Goal: Contribute content: Add original content to the website for others to see

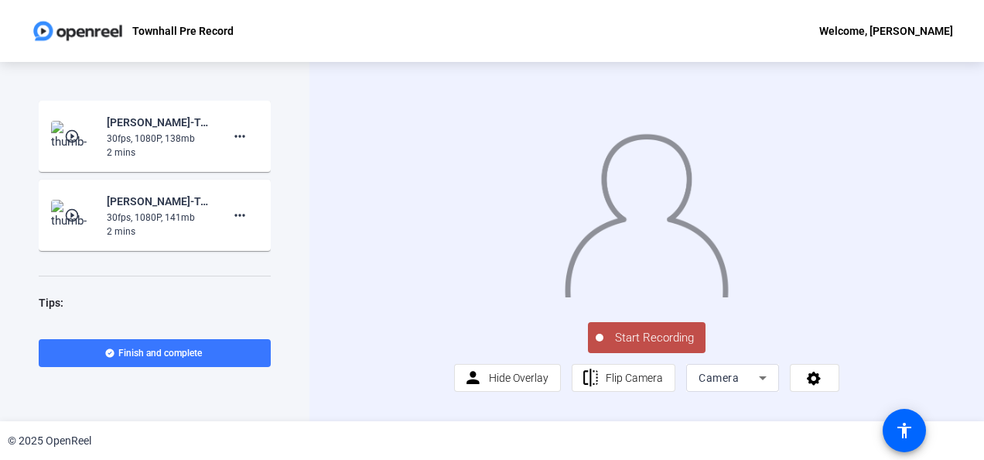
click at [645, 347] on span "Start Recording" at bounding box center [655, 338] width 102 height 18
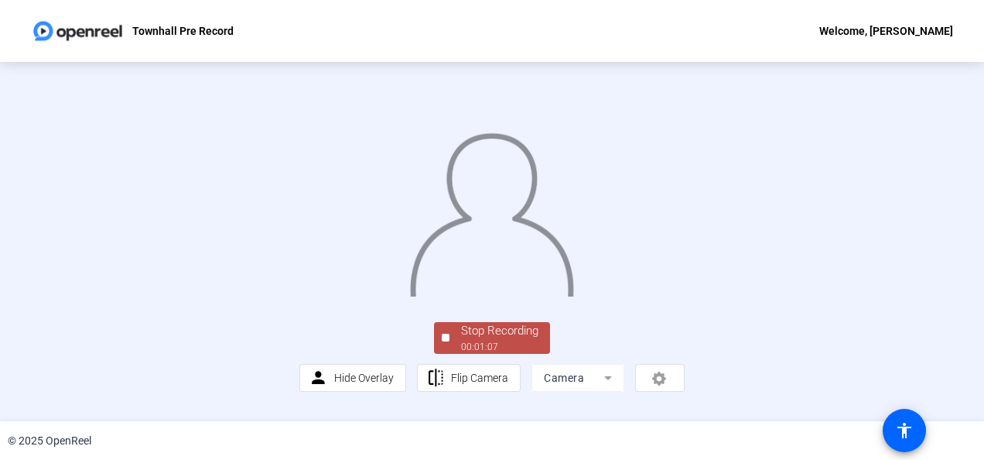
scroll to position [113, 0]
click at [520, 354] on div "00:01:07" at bounding box center [499, 347] width 77 height 14
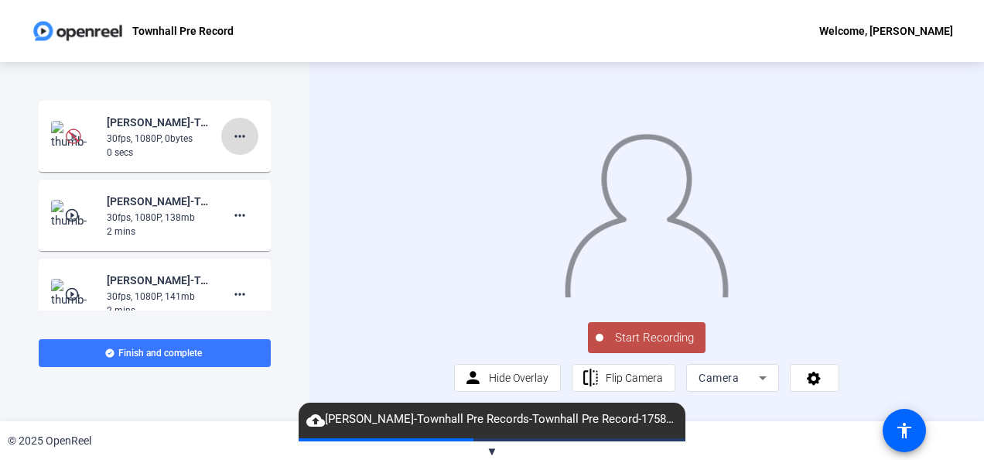
click at [231, 136] on mat-icon "more_horiz" at bounding box center [240, 136] width 19 height 19
click at [247, 167] on span "Delete clip" at bounding box center [257, 168] width 62 height 19
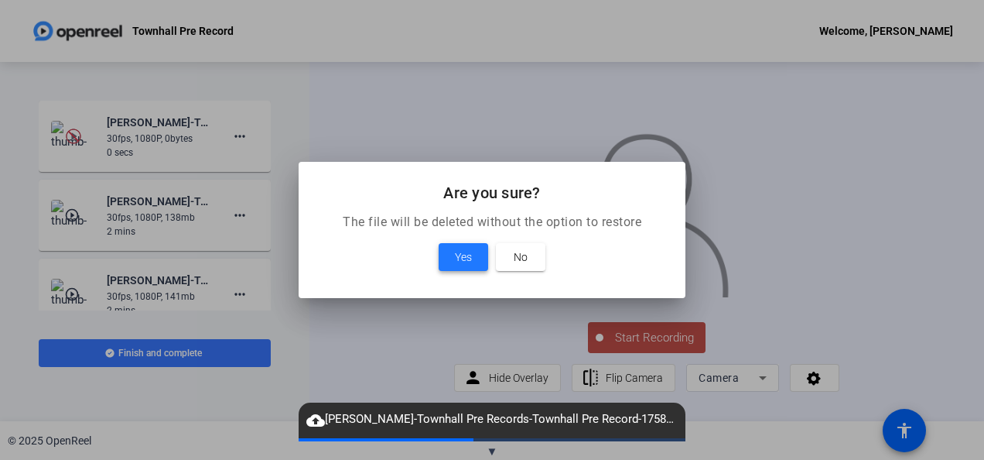
drag, startPoint x: 459, startPoint y: 255, endPoint x: 443, endPoint y: 259, distance: 16.0
click at [460, 255] on span "Yes" at bounding box center [463, 257] width 17 height 19
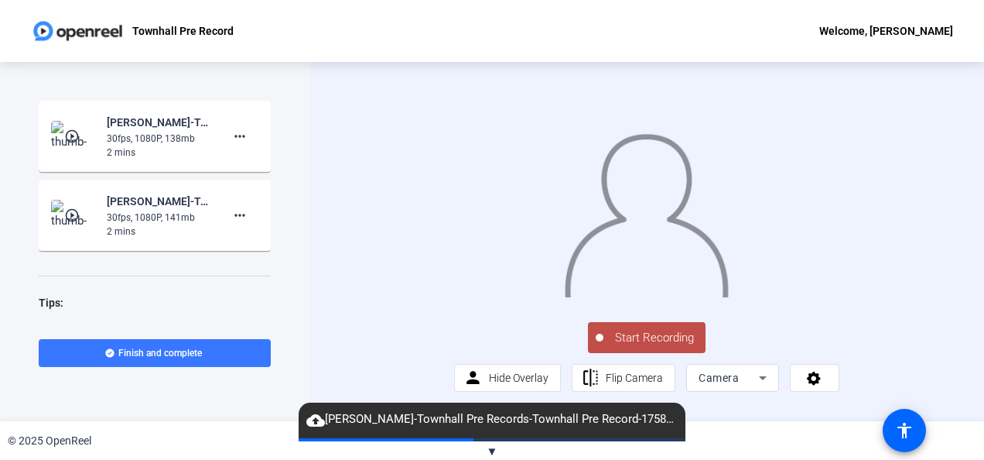
click at [671, 347] on span "Start Recording" at bounding box center [655, 338] width 102 height 18
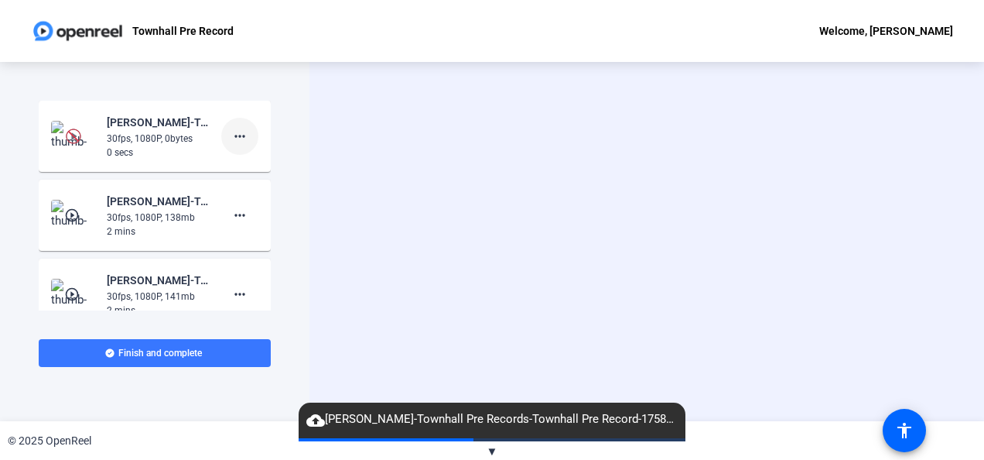
click at [238, 134] on mat-icon "more_horiz" at bounding box center [240, 136] width 19 height 19
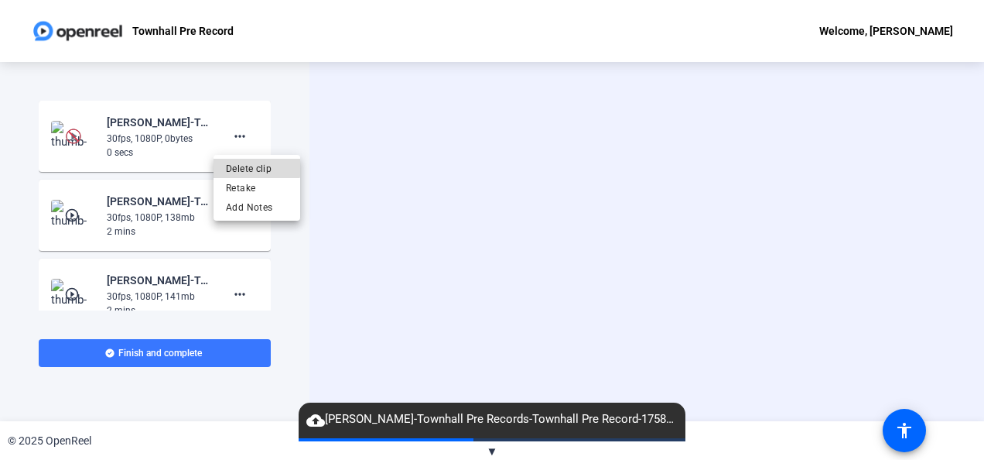
click at [251, 164] on span "Delete clip" at bounding box center [257, 168] width 62 height 19
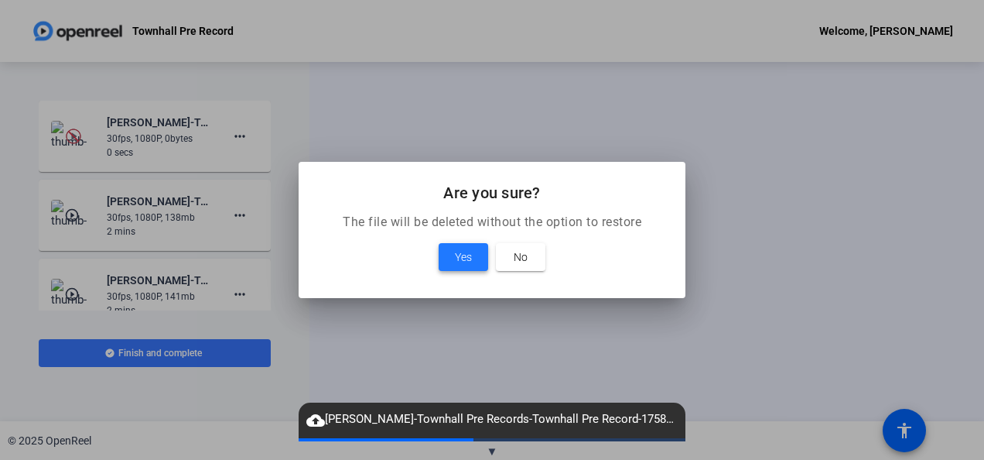
click at [461, 255] on span "Yes" at bounding box center [463, 257] width 17 height 19
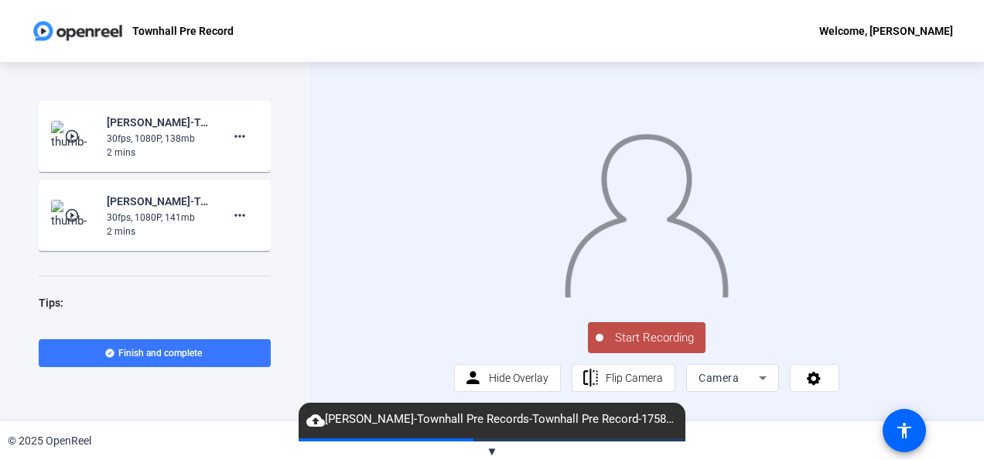
click at [645, 347] on span "Start Recording" at bounding box center [655, 338] width 102 height 18
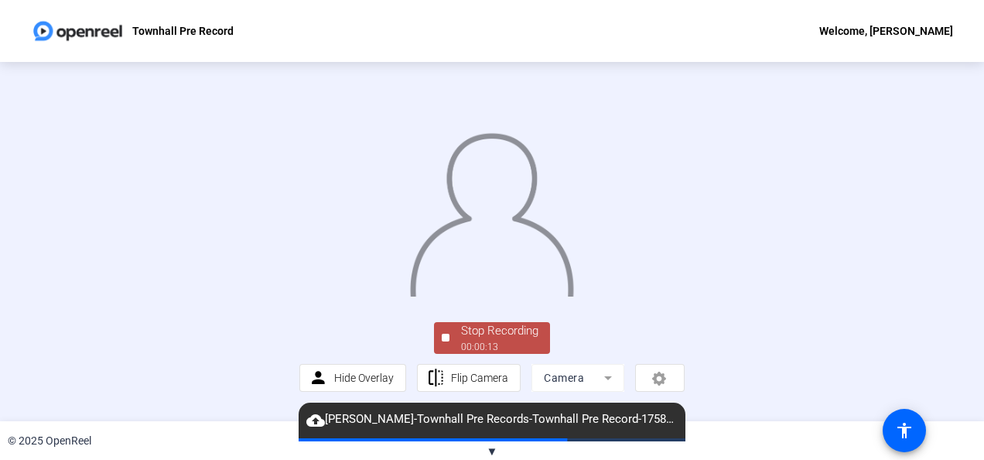
scroll to position [113, 0]
click at [497, 354] on div "00:00:14" at bounding box center [499, 347] width 77 height 14
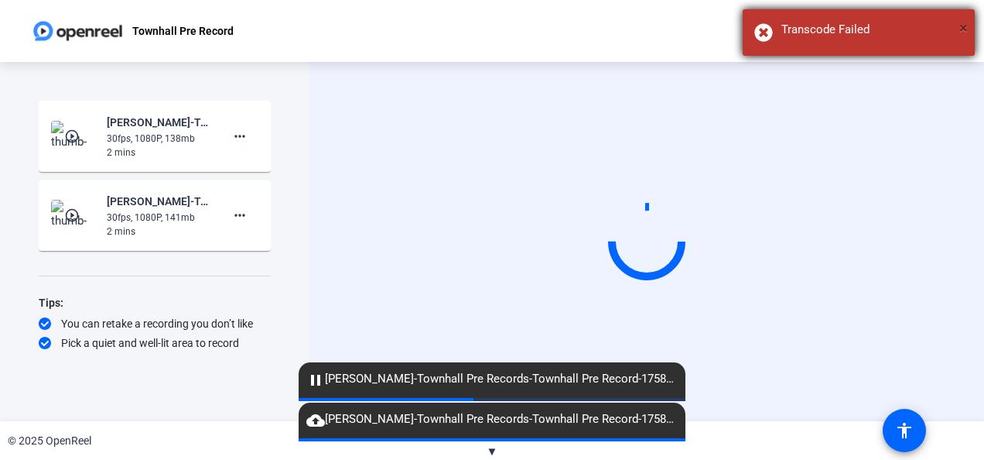
click at [964, 29] on span "×" at bounding box center [963, 28] width 9 height 19
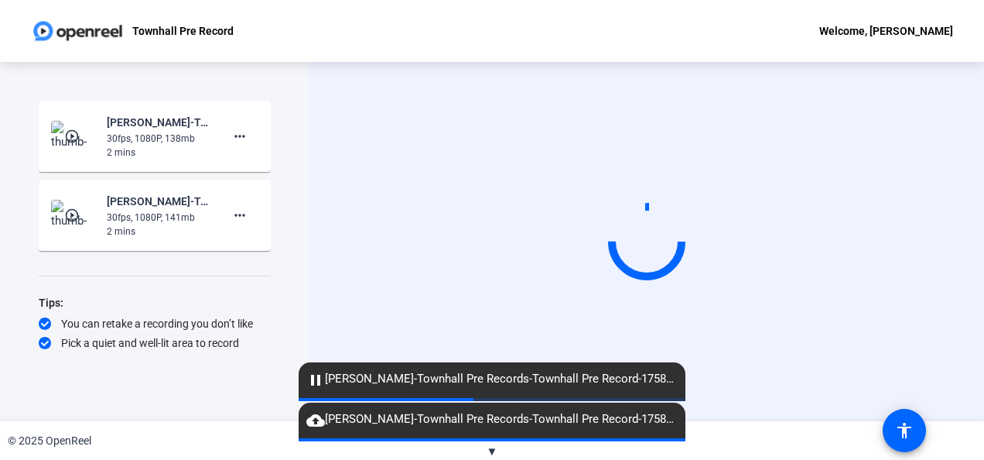
click at [316, 416] on mat-icon "cloud_upload" at bounding box center [315, 420] width 19 height 19
drag, startPoint x: 316, startPoint y: 416, endPoint x: 313, endPoint y: 424, distance: 8.7
drag, startPoint x: 313, startPoint y: 424, endPoint x: 650, endPoint y: 399, distance: 338.3
click at [652, 400] on openreel-root "Townhall Pre Record Welcome, Colin Smith Start Recording play_circle_outline Co…" at bounding box center [492, 230] width 984 height 460
click at [498, 453] on div "© 2025 OpenReel" at bounding box center [492, 440] width 984 height 39
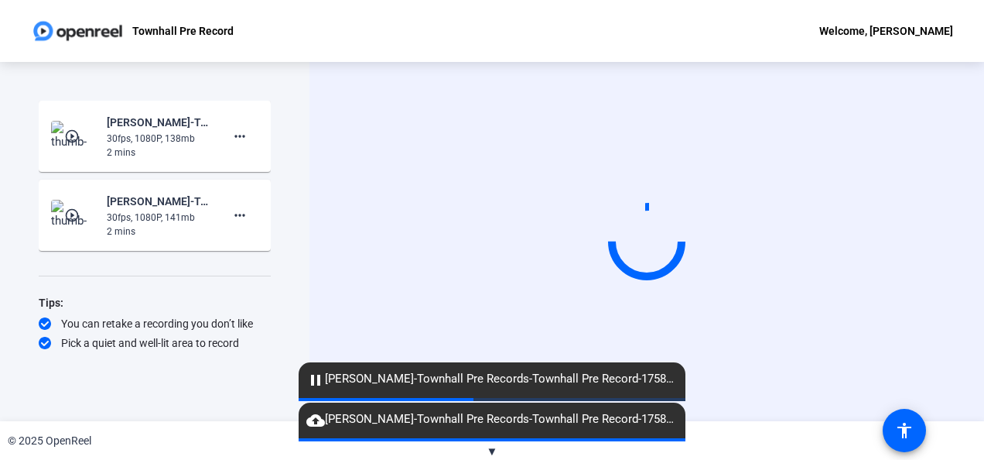
click at [491, 451] on span "▼" at bounding box center [493, 451] width 12 height 14
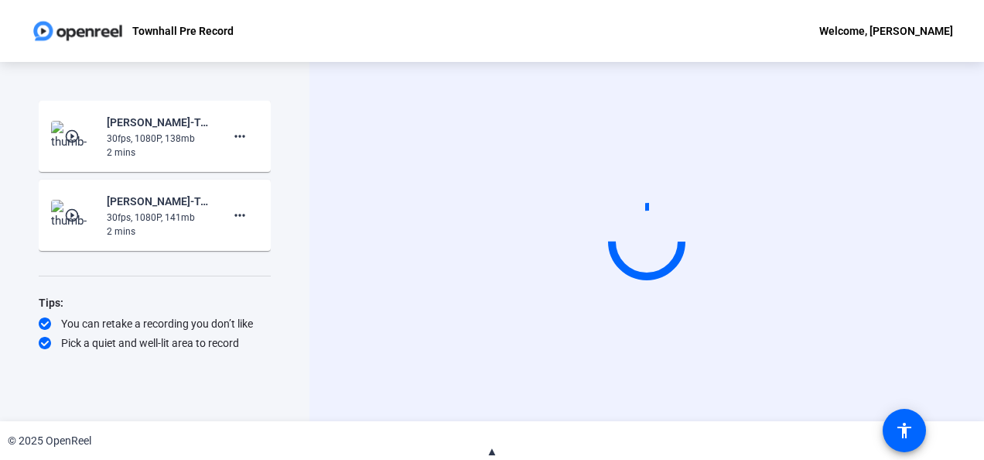
click at [491, 451] on span "▲" at bounding box center [493, 451] width 12 height 14
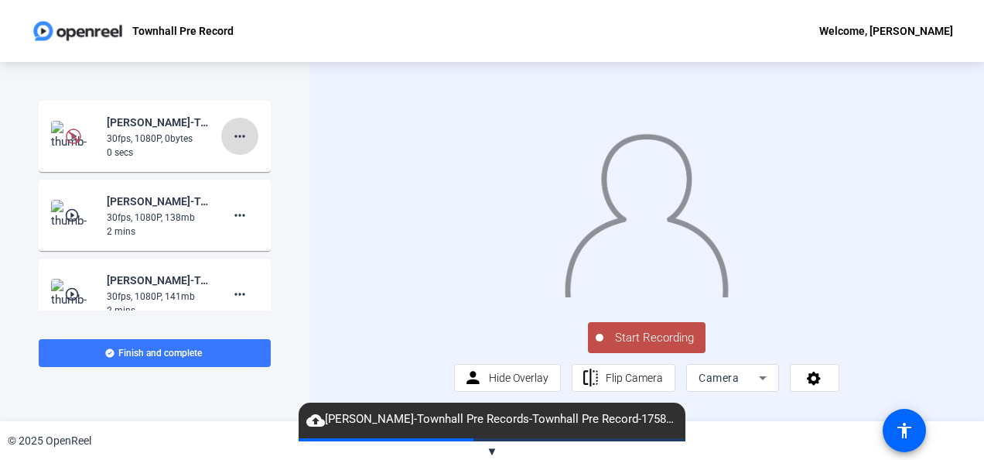
click at [238, 132] on mat-icon "more_horiz" at bounding box center [240, 136] width 19 height 19
click at [246, 166] on span "Delete clip" at bounding box center [257, 168] width 62 height 19
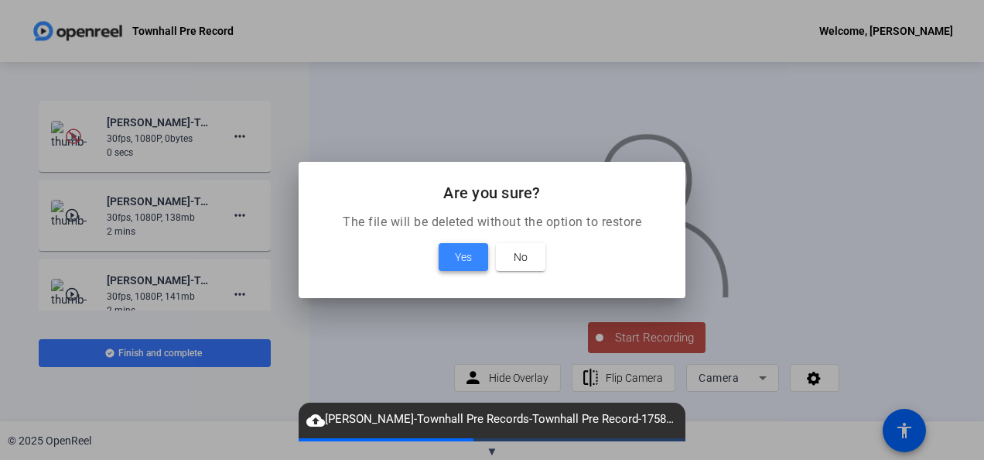
click at [464, 254] on span "Yes" at bounding box center [463, 257] width 17 height 19
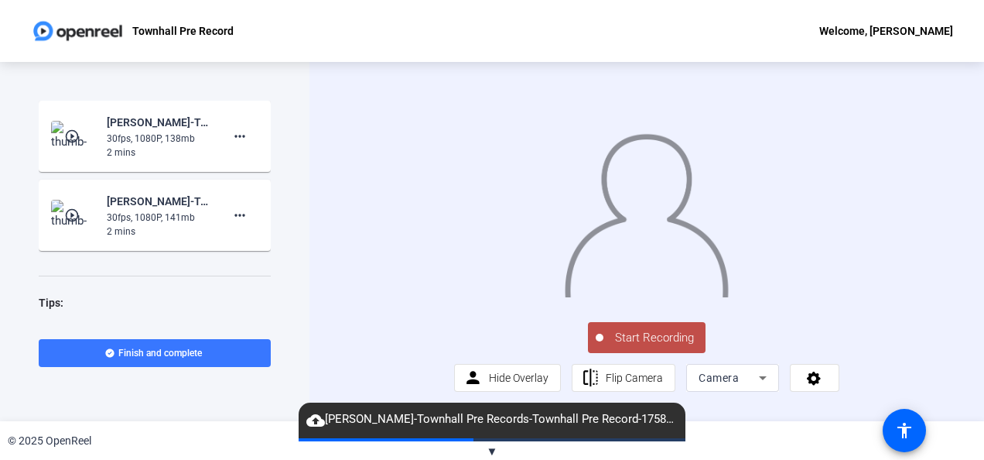
click at [648, 347] on span "Start Recording" at bounding box center [655, 338] width 102 height 18
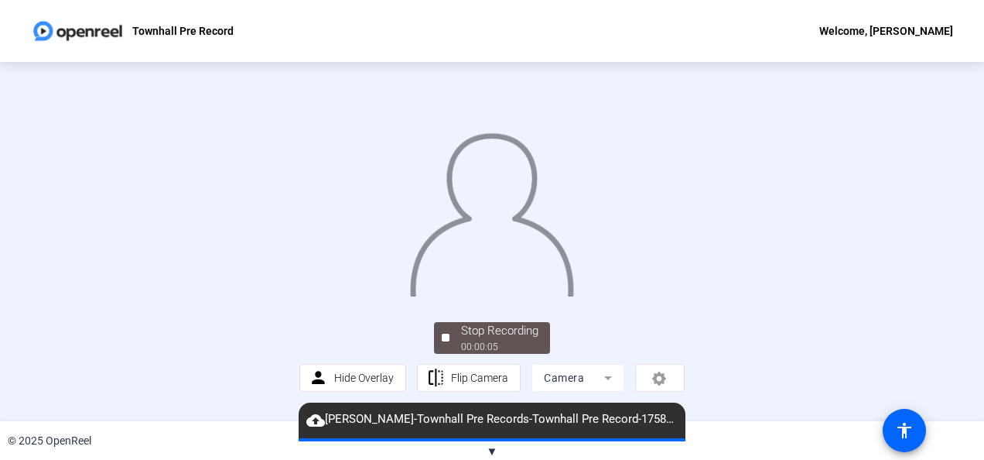
scroll to position [113, 0]
click at [542, 329] on div "Stop Recording 00:00:06 person Hide Overlay flip Flip Camera Camera" at bounding box center [491, 241] width 385 height 301
click at [531, 340] on div "Stop Recording" at bounding box center [499, 331] width 77 height 18
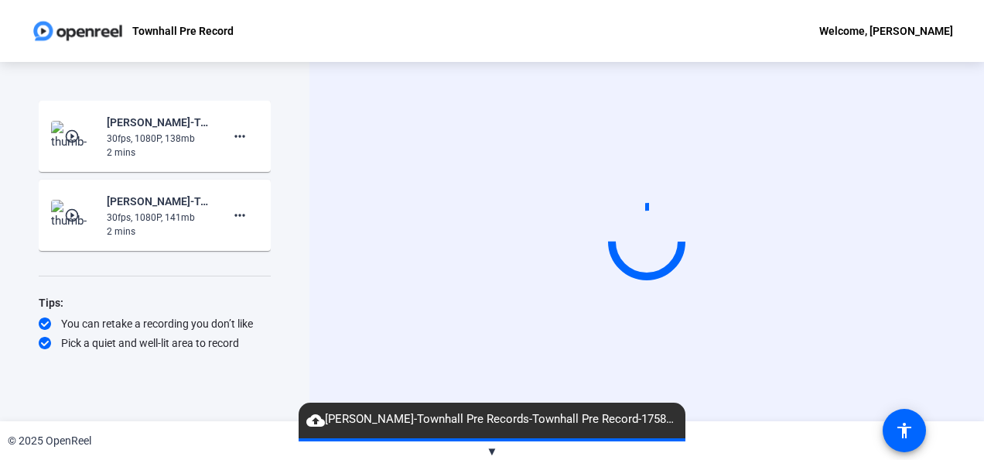
scroll to position [0, 0]
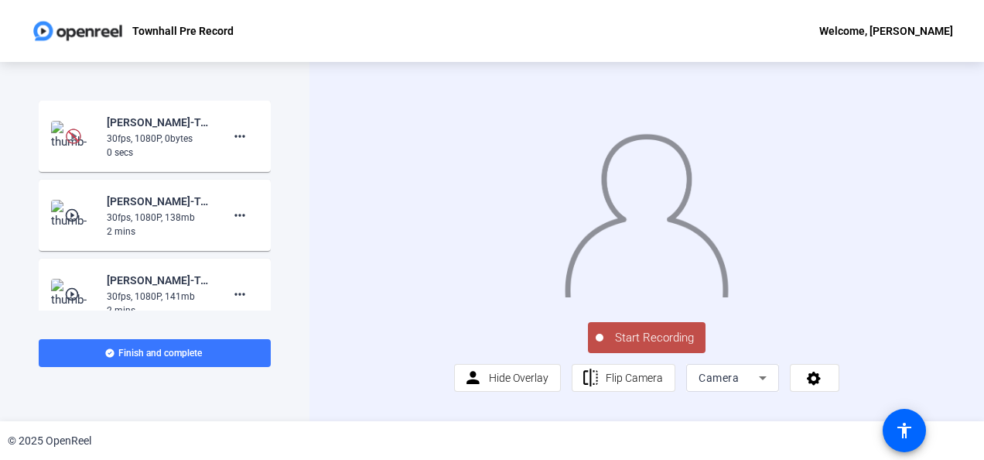
click at [648, 347] on span "Start Recording" at bounding box center [655, 338] width 102 height 18
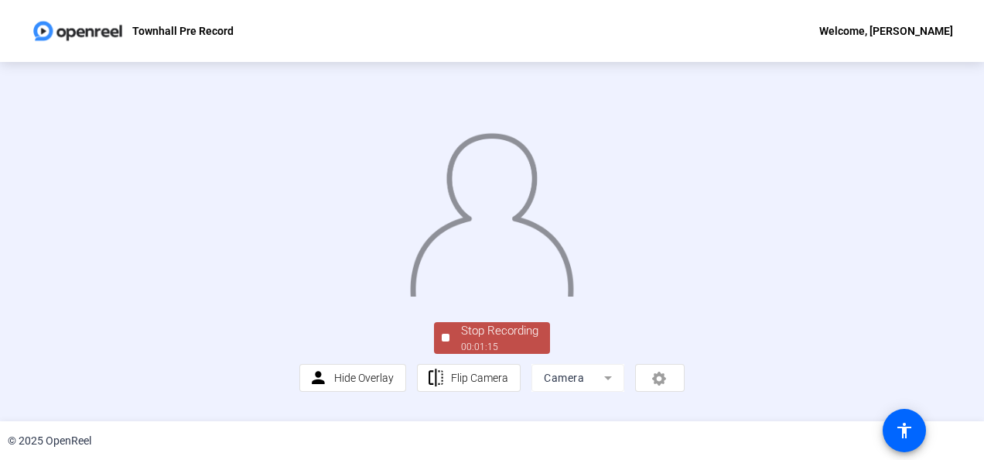
scroll to position [113, 0]
click at [489, 353] on div "00:01:15" at bounding box center [499, 347] width 77 height 14
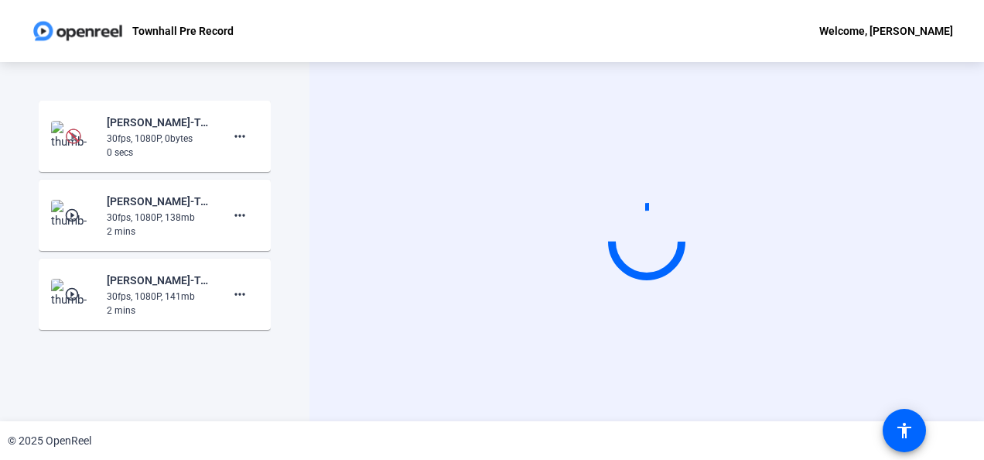
scroll to position [0, 0]
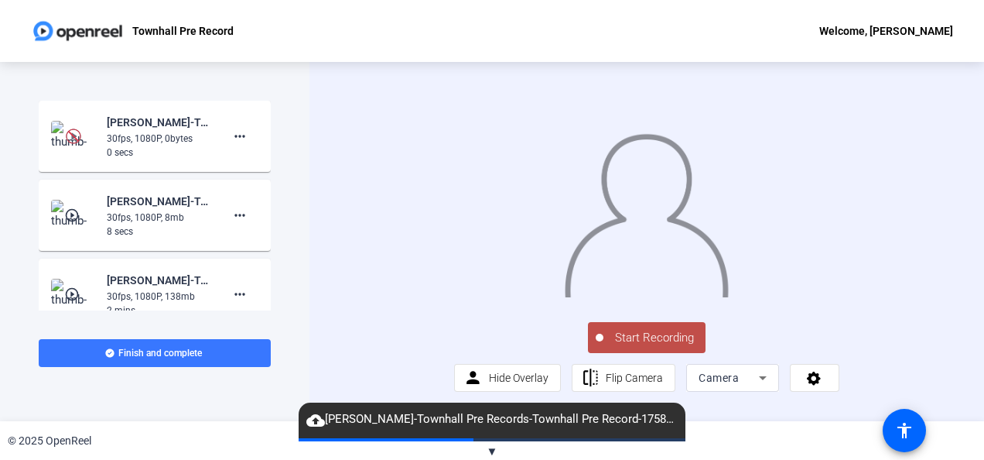
click at [641, 347] on span "Start Recording" at bounding box center [655, 338] width 102 height 18
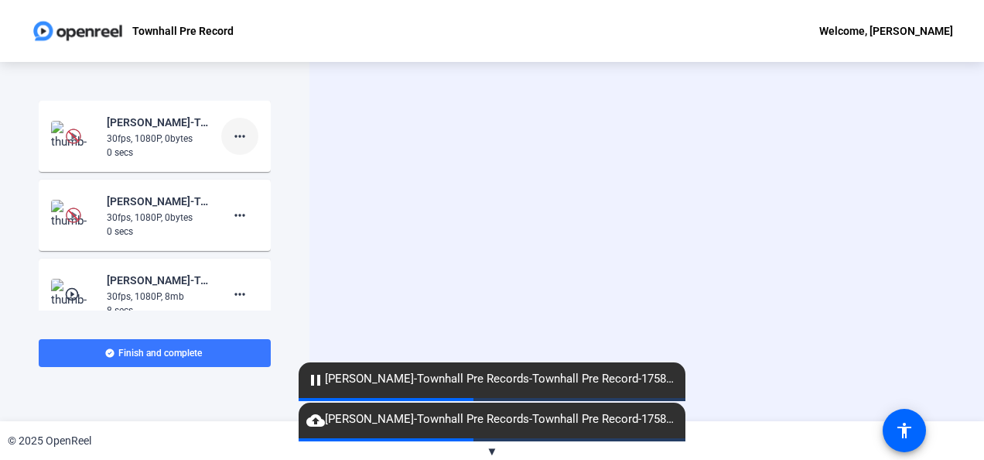
click at [237, 135] on mat-icon "more_horiz" at bounding box center [240, 136] width 19 height 19
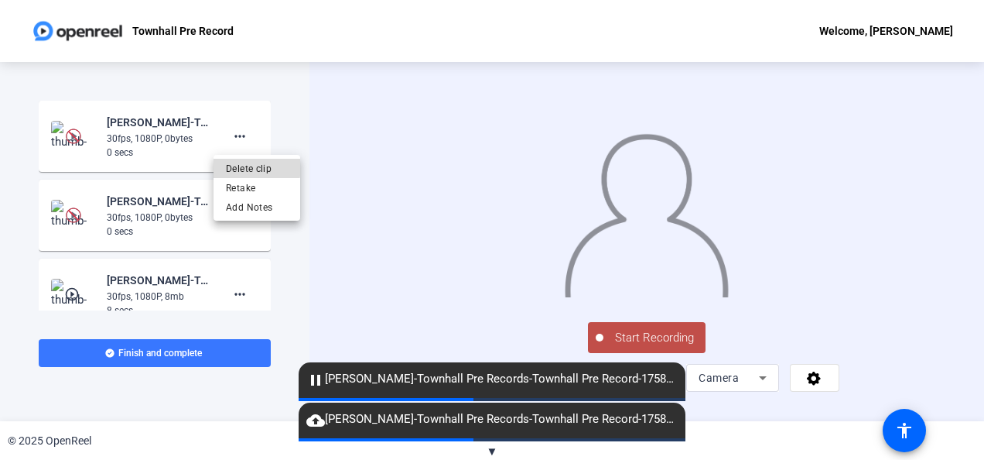
click at [249, 167] on span "Delete clip" at bounding box center [257, 168] width 62 height 19
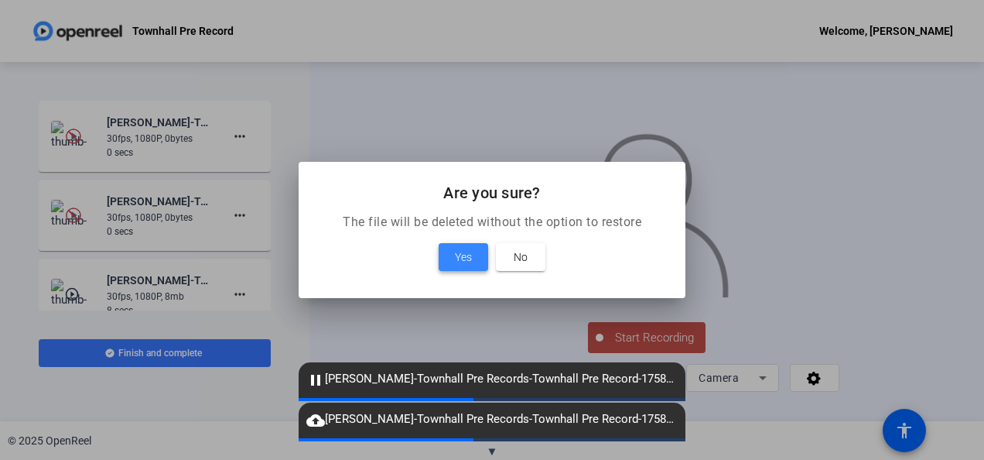
click at [465, 257] on span "Yes" at bounding box center [463, 257] width 17 height 19
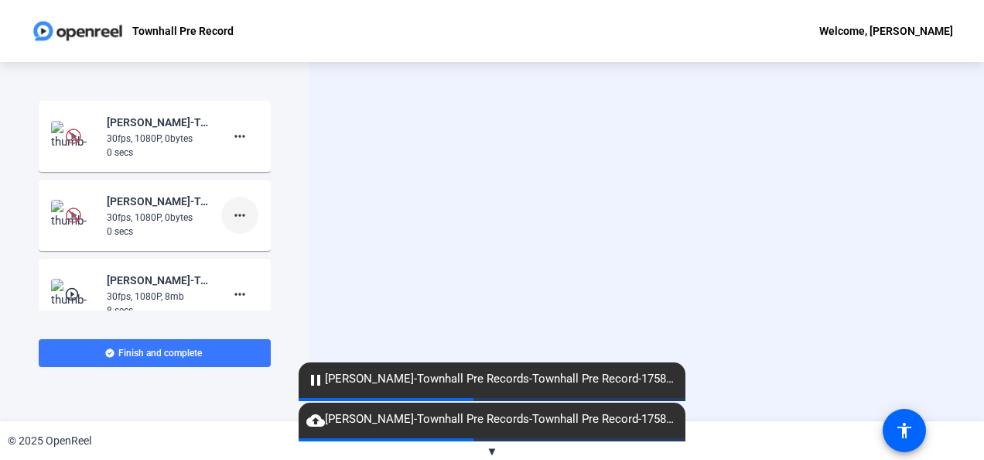
click at [231, 216] on mat-icon "more_horiz" at bounding box center [240, 215] width 19 height 19
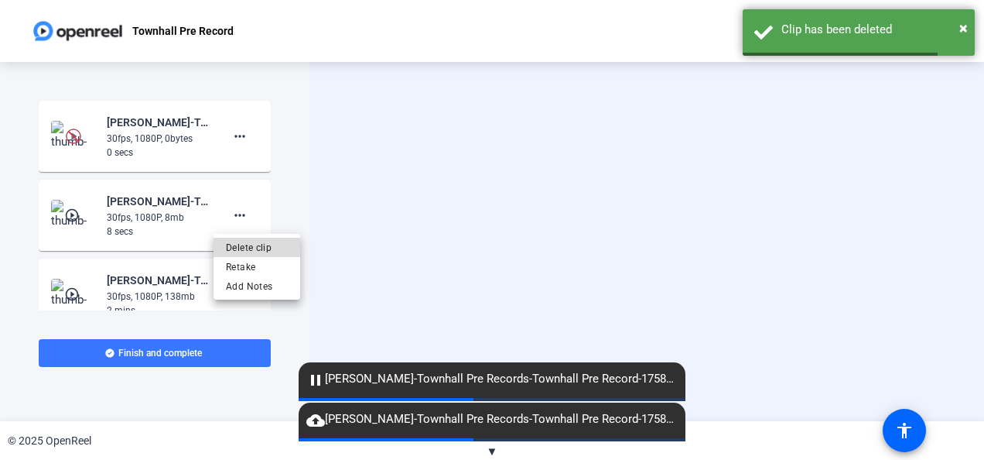
click at [261, 245] on span "Delete clip" at bounding box center [257, 247] width 62 height 19
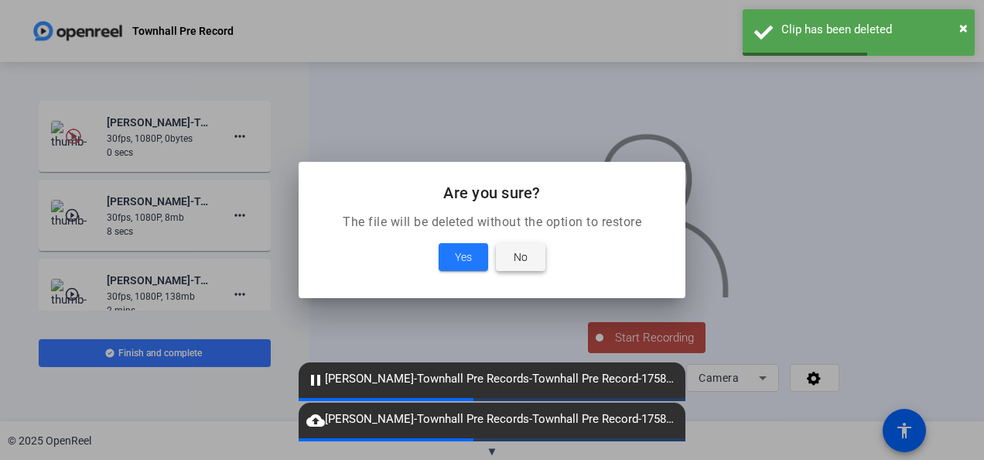
drag, startPoint x: 505, startPoint y: 254, endPoint x: 497, endPoint y: 248, distance: 10.1
click at [505, 253] on span at bounding box center [521, 256] width 50 height 37
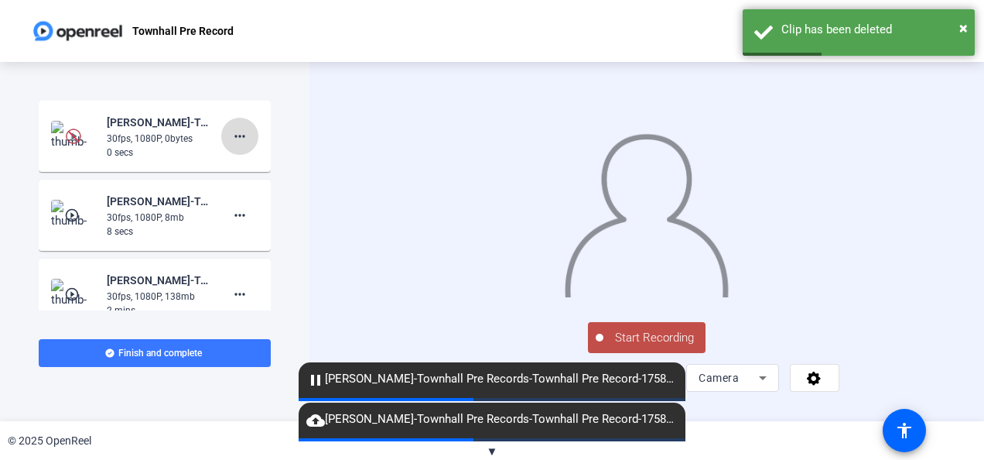
click at [231, 134] on mat-icon "more_horiz" at bounding box center [240, 136] width 19 height 19
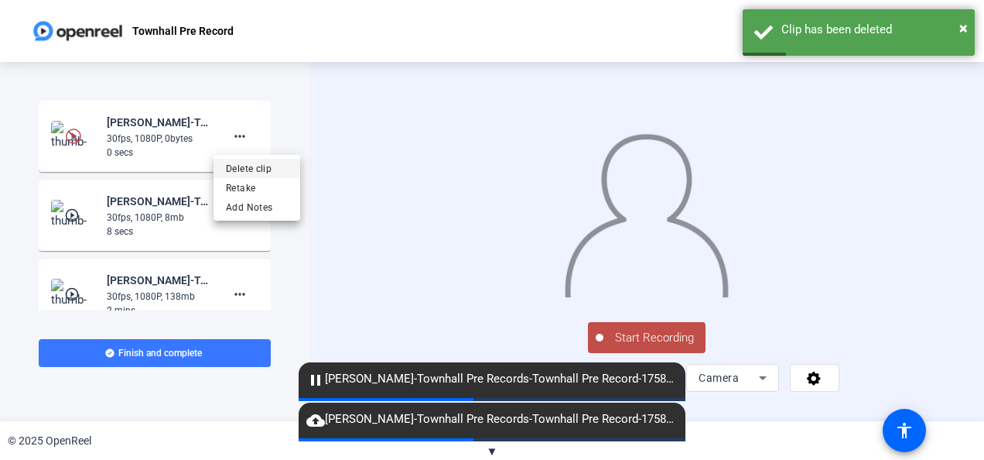
click at [251, 166] on span "Delete clip" at bounding box center [257, 168] width 62 height 19
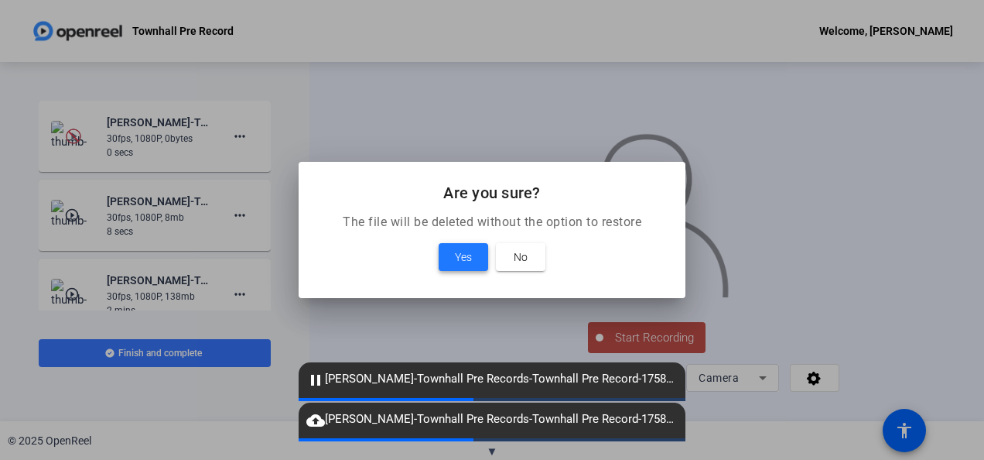
click at [464, 257] on span "Yes" at bounding box center [463, 257] width 17 height 19
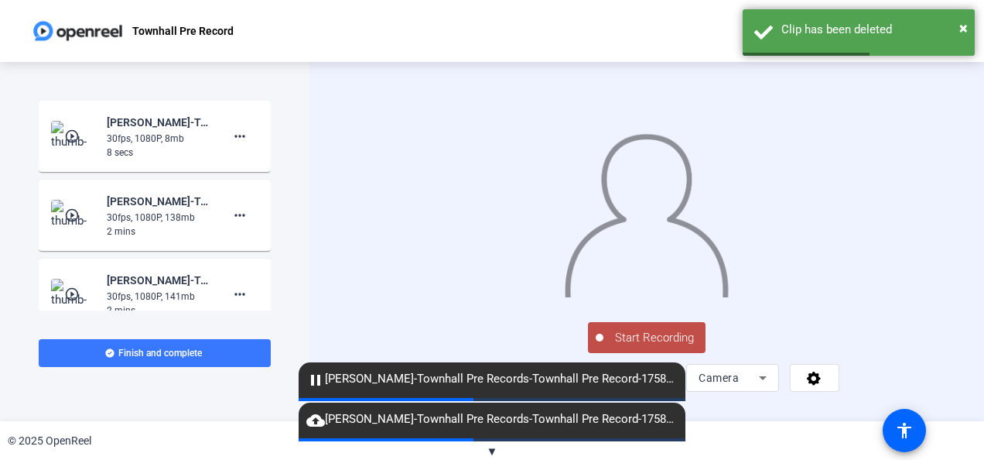
click at [310, 381] on mat-icon "pause" at bounding box center [315, 380] width 19 height 19
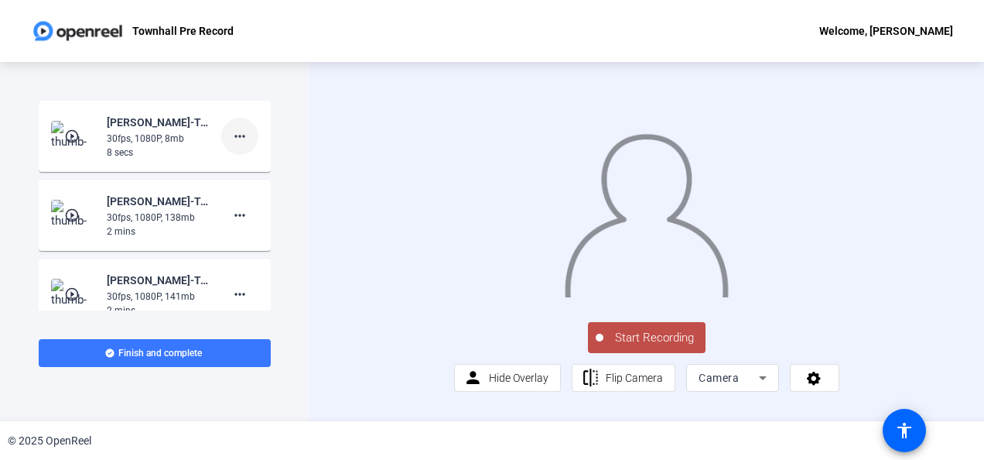
click at [231, 142] on mat-icon "more_horiz" at bounding box center [240, 136] width 19 height 19
click at [245, 167] on span "Delete clip" at bounding box center [257, 168] width 62 height 19
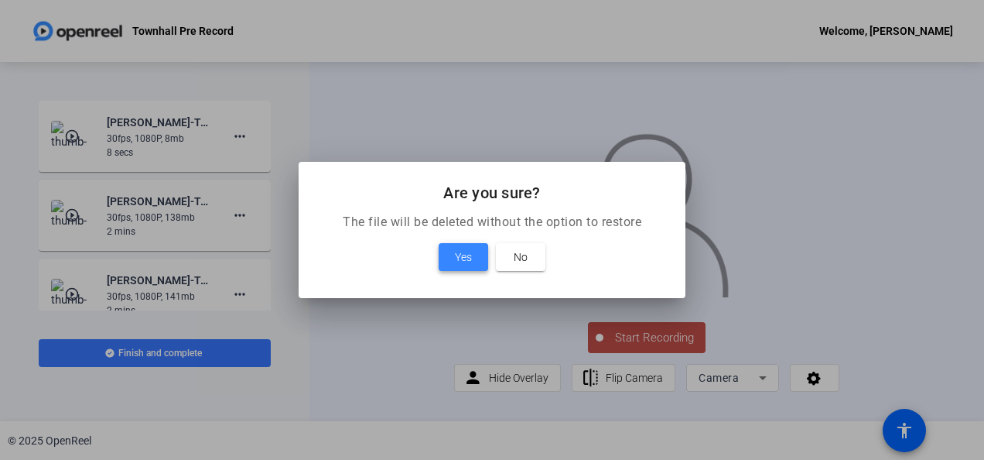
click at [469, 248] on span "Yes" at bounding box center [463, 257] width 17 height 19
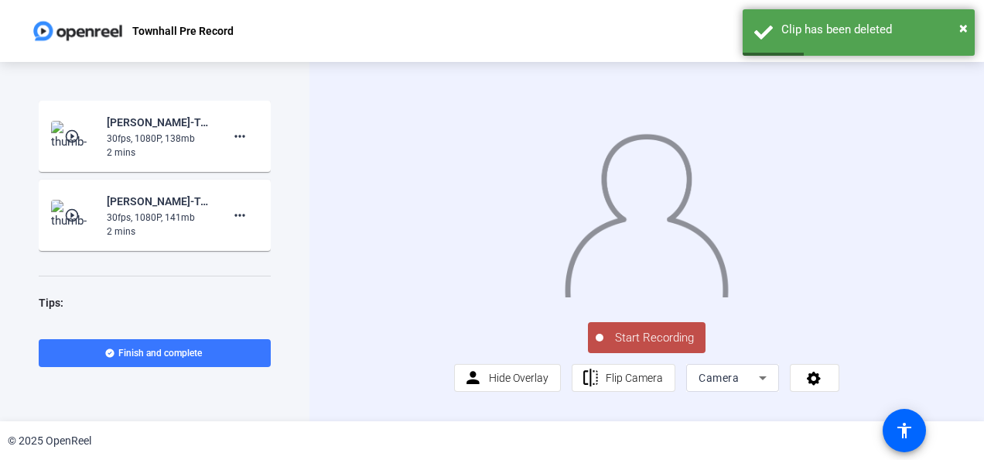
click at [646, 347] on span "Start Recording" at bounding box center [655, 338] width 102 height 18
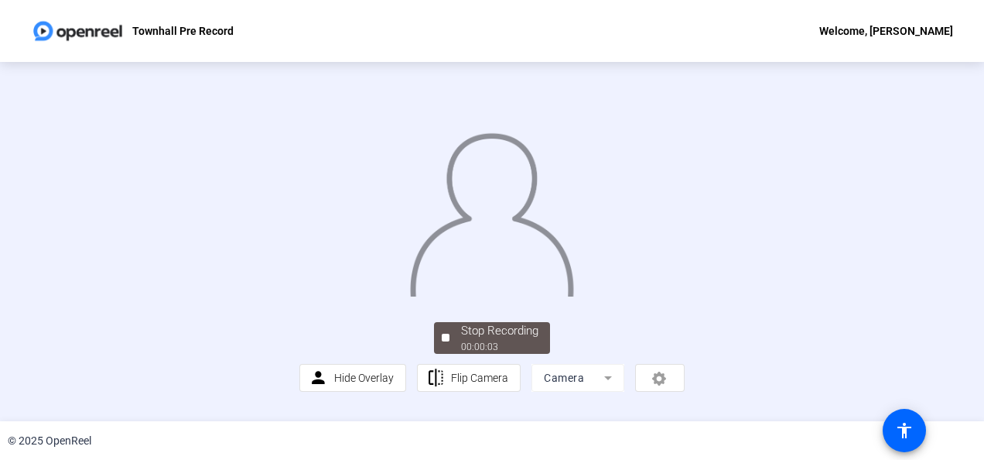
scroll to position [113, 0]
click at [502, 340] on div "Stop Recording" at bounding box center [499, 331] width 77 height 18
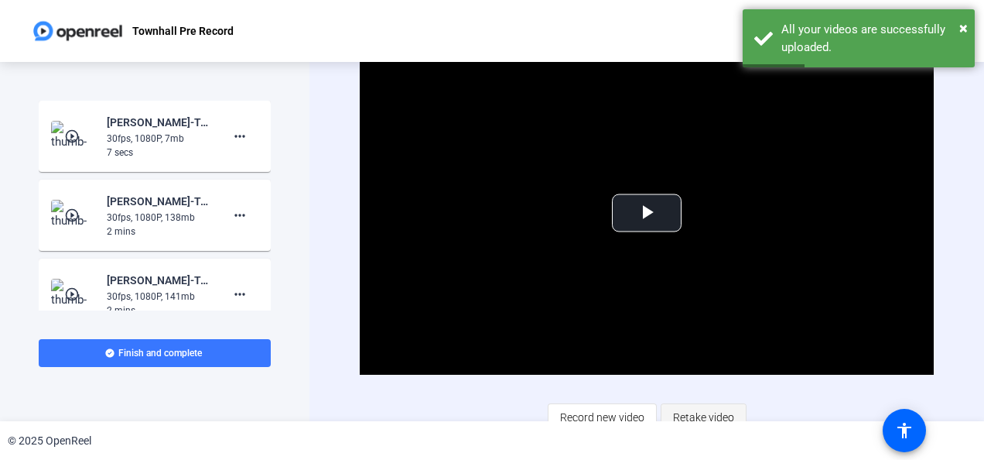
click at [712, 413] on span "Retake video" at bounding box center [703, 416] width 61 height 29
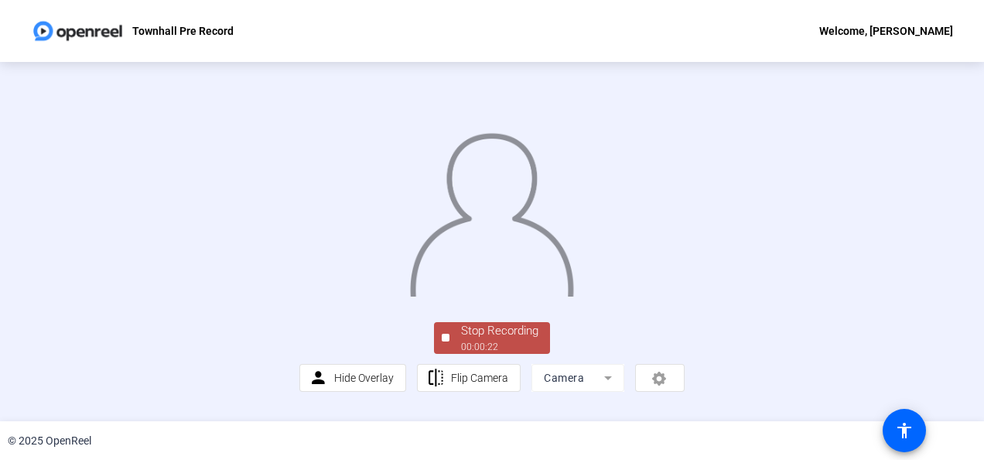
scroll to position [113, 0]
click at [472, 340] on div "Stop Recording" at bounding box center [499, 331] width 77 height 18
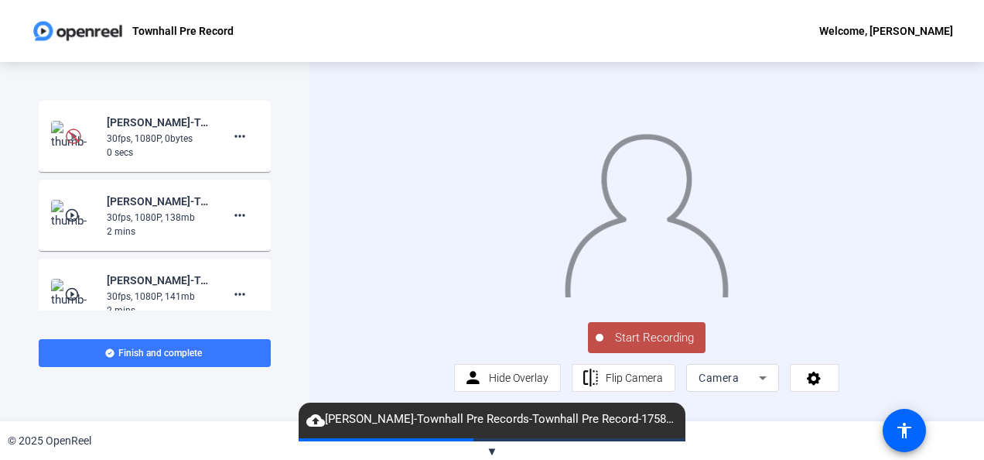
click at [665, 347] on span "Start Recording" at bounding box center [655, 338] width 102 height 18
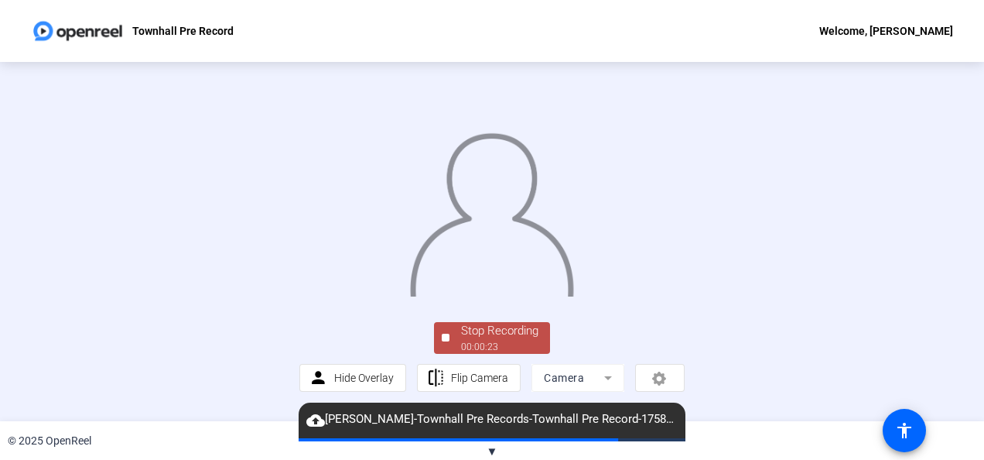
scroll to position [113, 0]
click at [526, 337] on div "Stop Recording" at bounding box center [499, 331] width 77 height 18
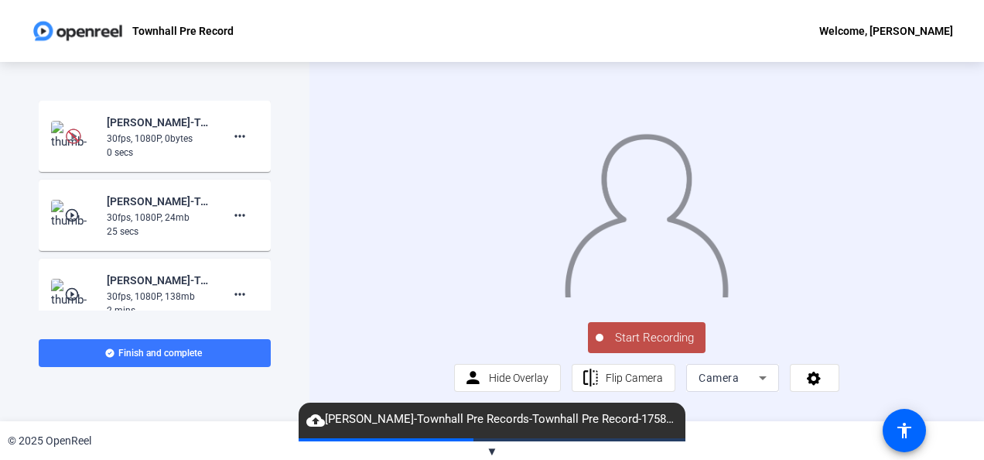
click at [645, 347] on span "Start Recording" at bounding box center [655, 338] width 102 height 18
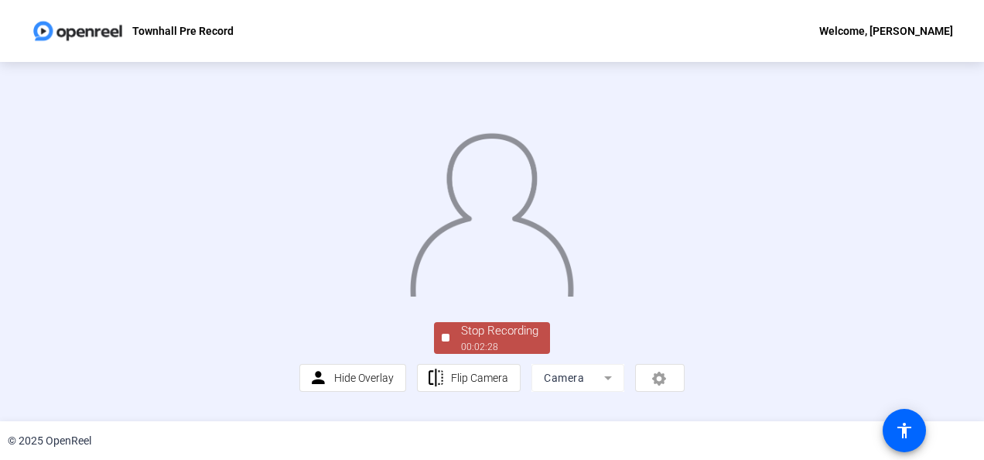
scroll to position [113, 0]
click at [514, 340] on div "Stop Recording" at bounding box center [499, 331] width 77 height 18
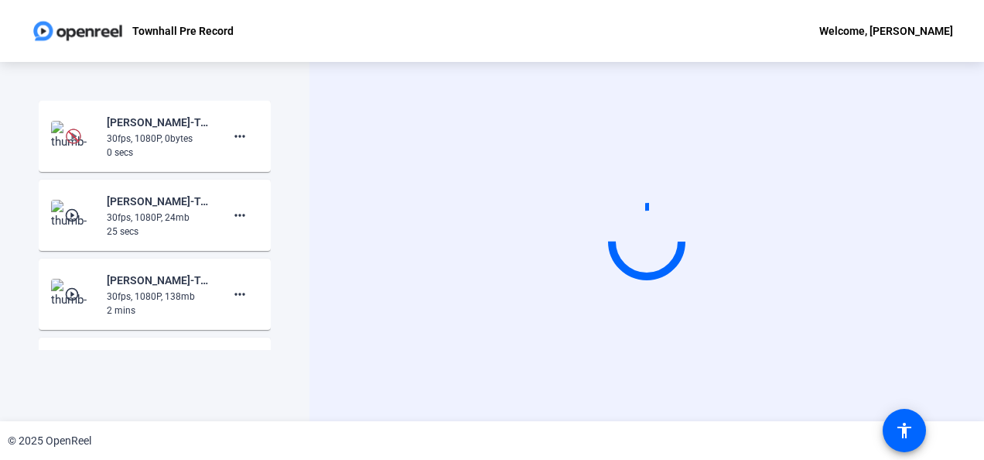
scroll to position [0, 0]
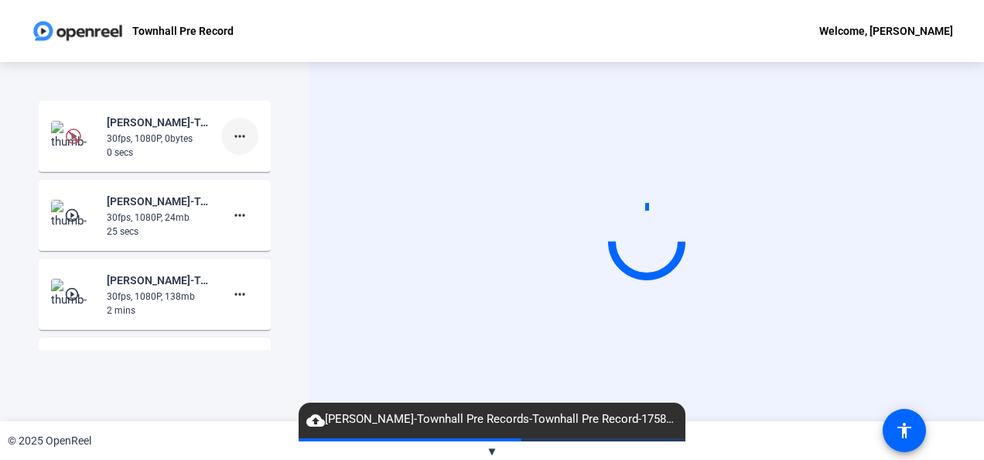
click at [245, 139] on span at bounding box center [239, 136] width 37 height 37
click at [326, 116] on div at bounding box center [492, 230] width 984 height 460
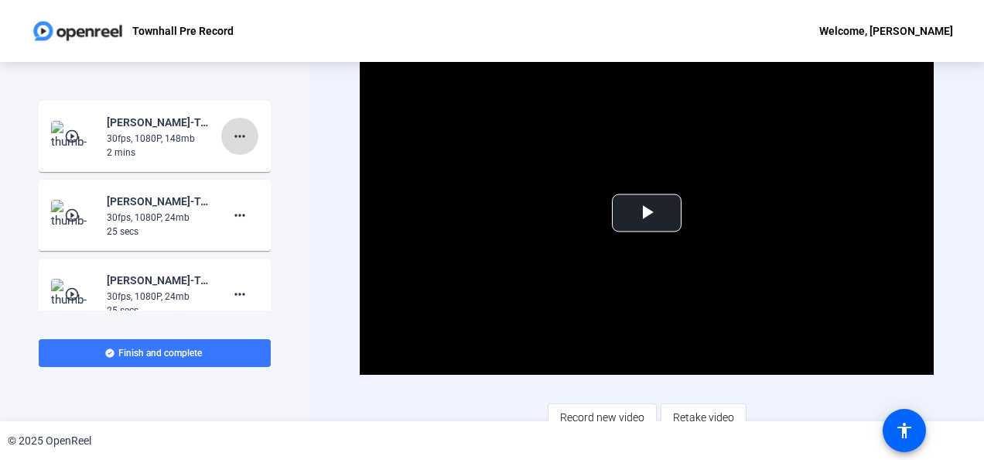
click at [235, 135] on mat-icon "more_horiz" at bounding box center [240, 136] width 19 height 19
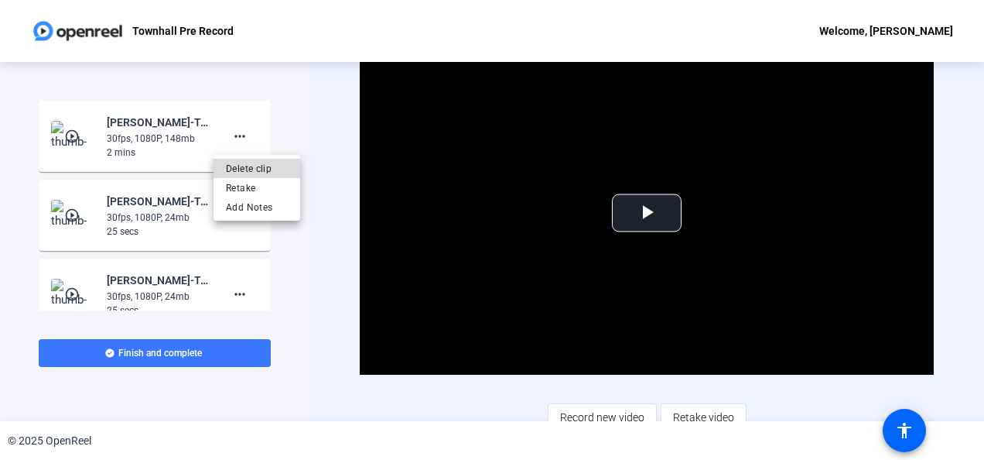
click at [249, 165] on span "Delete clip" at bounding box center [257, 168] width 62 height 19
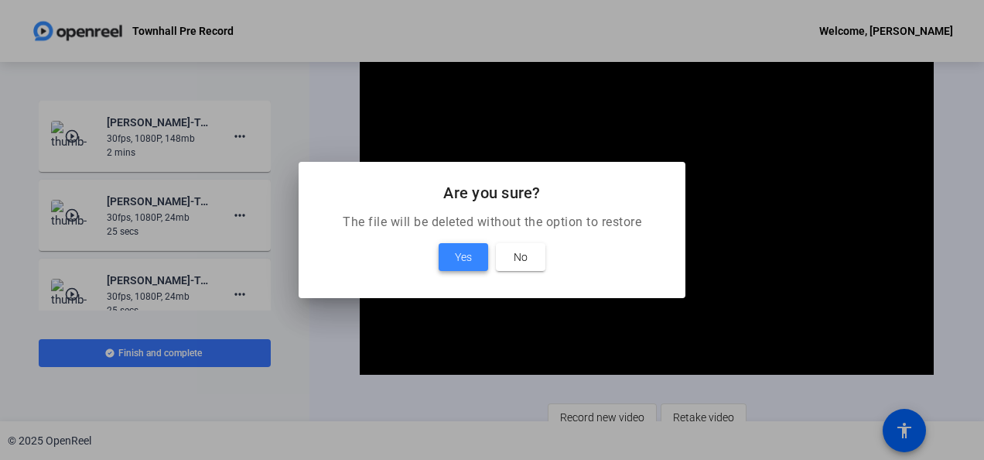
click at [469, 256] on span "Yes" at bounding box center [463, 257] width 17 height 19
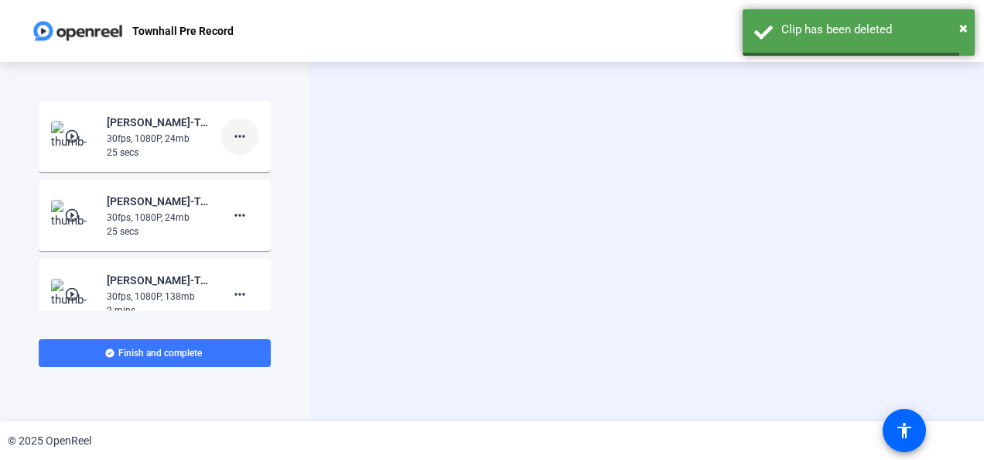
click at [240, 136] on mat-icon "more_horiz" at bounding box center [240, 136] width 19 height 19
click at [260, 167] on span "Delete clip" at bounding box center [257, 168] width 62 height 19
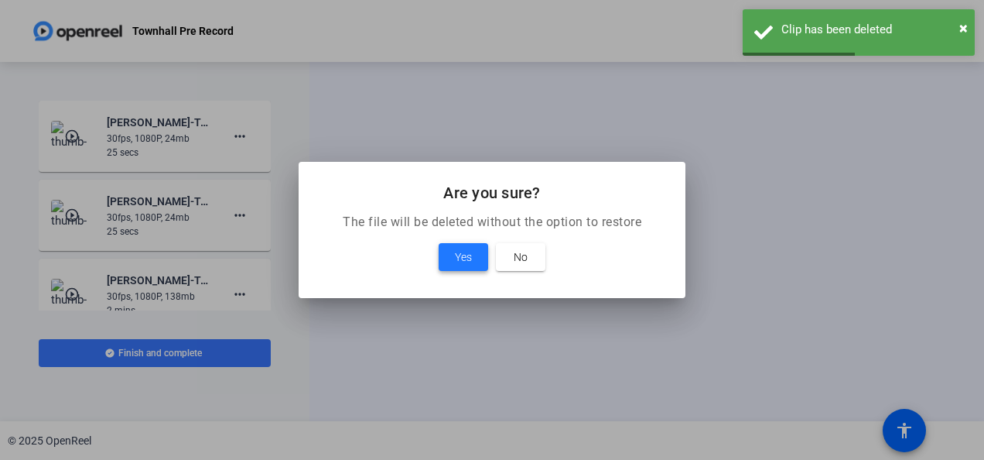
click at [475, 263] on span at bounding box center [464, 256] width 50 height 37
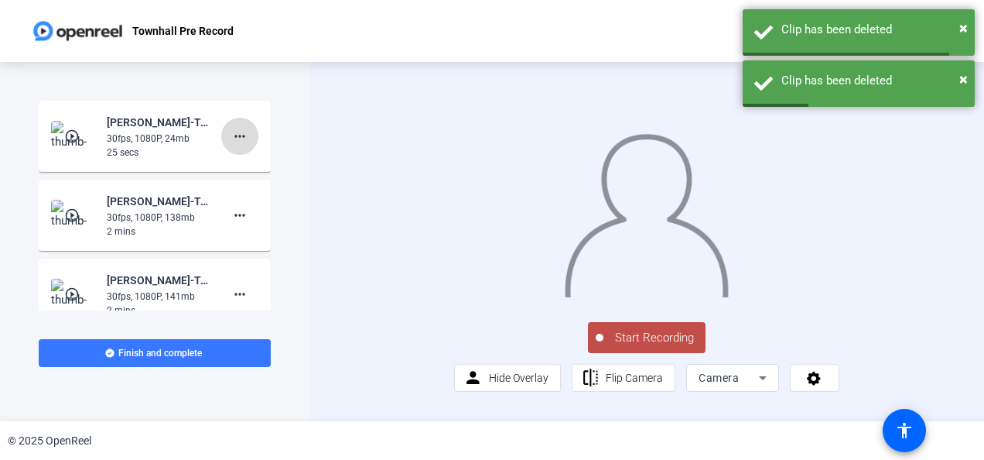
click at [235, 143] on mat-icon "more_horiz" at bounding box center [240, 136] width 19 height 19
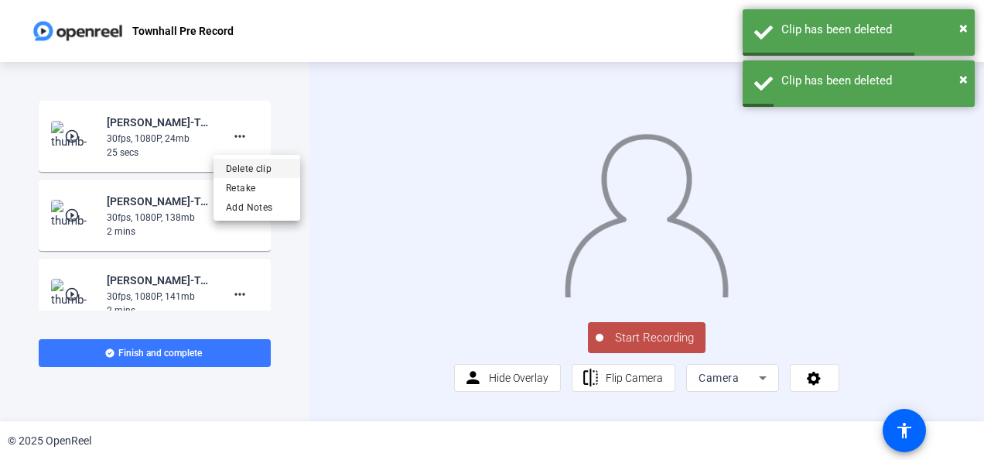
click at [261, 162] on span "Delete clip" at bounding box center [257, 168] width 62 height 19
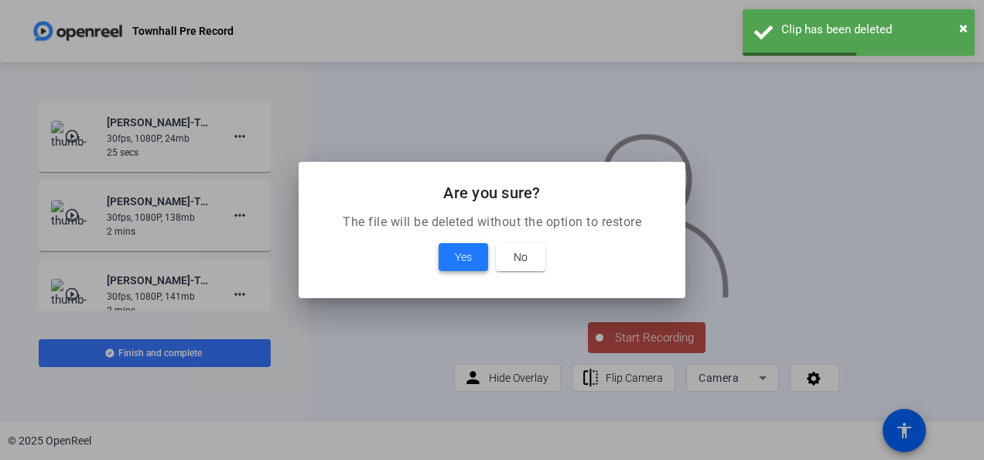
click at [458, 258] on span "Yes" at bounding box center [463, 257] width 17 height 19
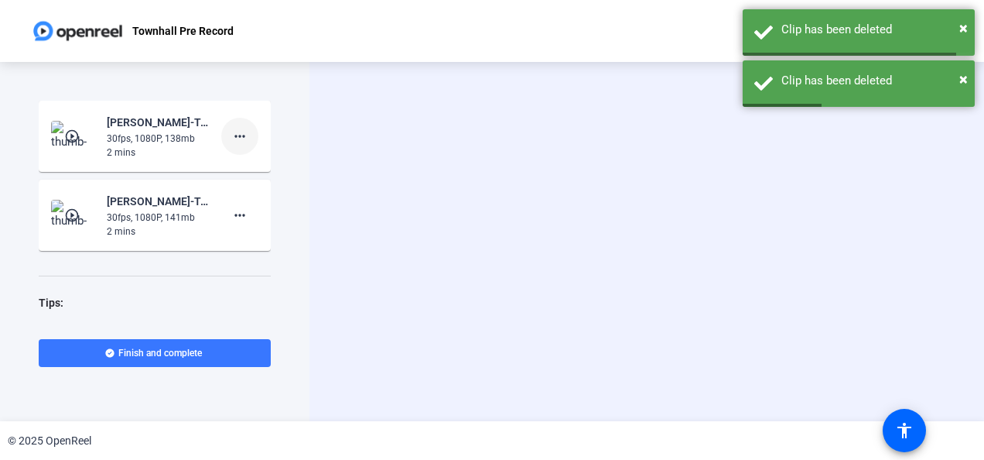
click at [234, 135] on mat-icon "more_horiz" at bounding box center [240, 136] width 19 height 19
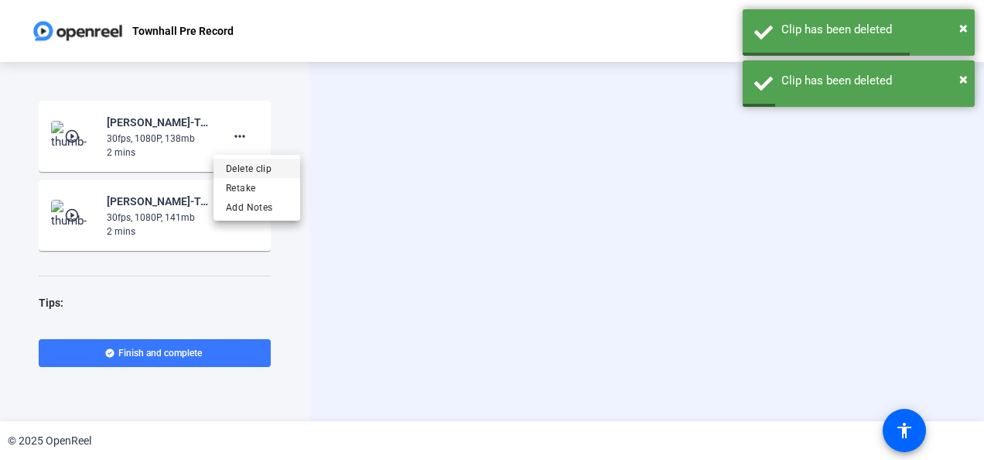
click at [283, 169] on span "Delete clip" at bounding box center [257, 168] width 62 height 19
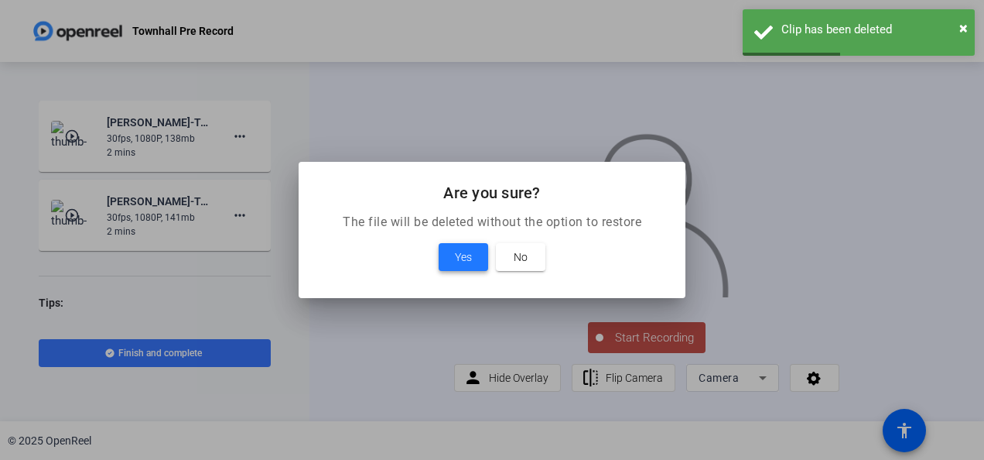
click at [458, 260] on span "Yes" at bounding box center [463, 257] width 17 height 19
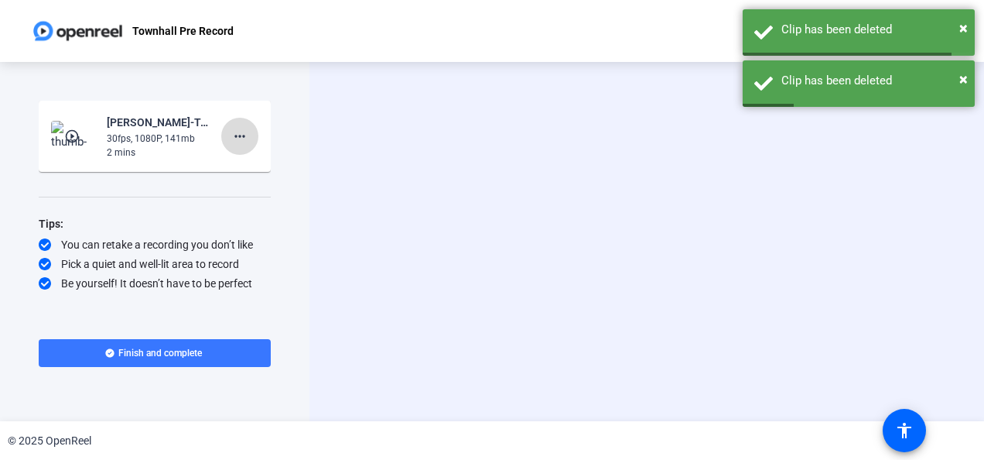
click at [243, 136] on mat-icon "more_horiz" at bounding box center [240, 136] width 19 height 19
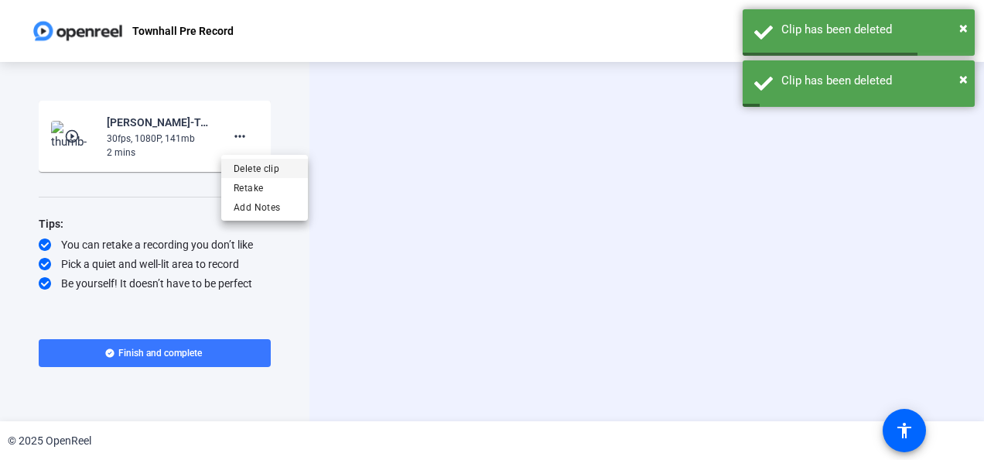
click at [254, 169] on span "Delete clip" at bounding box center [265, 168] width 62 height 19
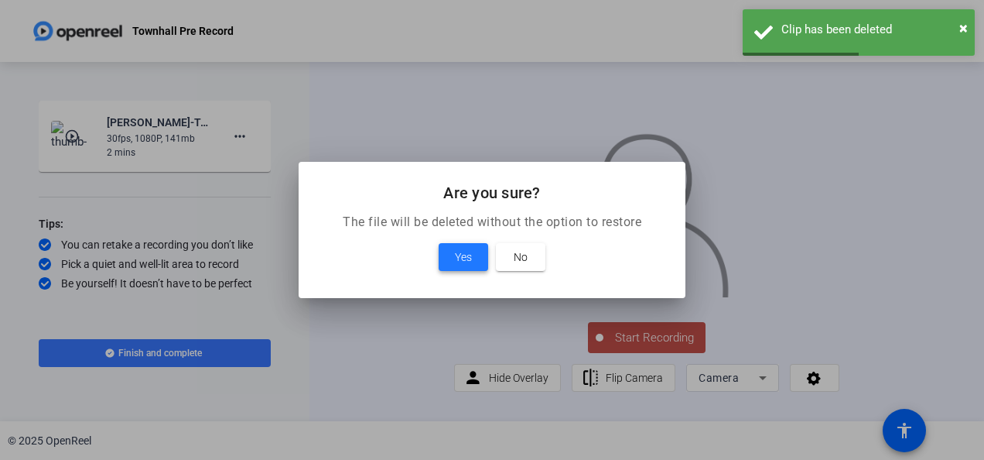
click at [455, 256] on span "Yes" at bounding box center [463, 257] width 17 height 19
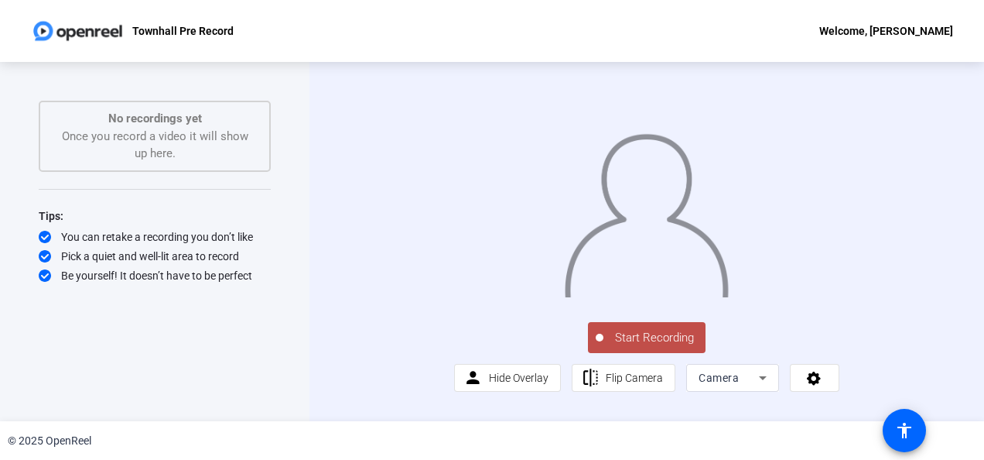
click at [638, 347] on span "Start Recording" at bounding box center [655, 338] width 102 height 18
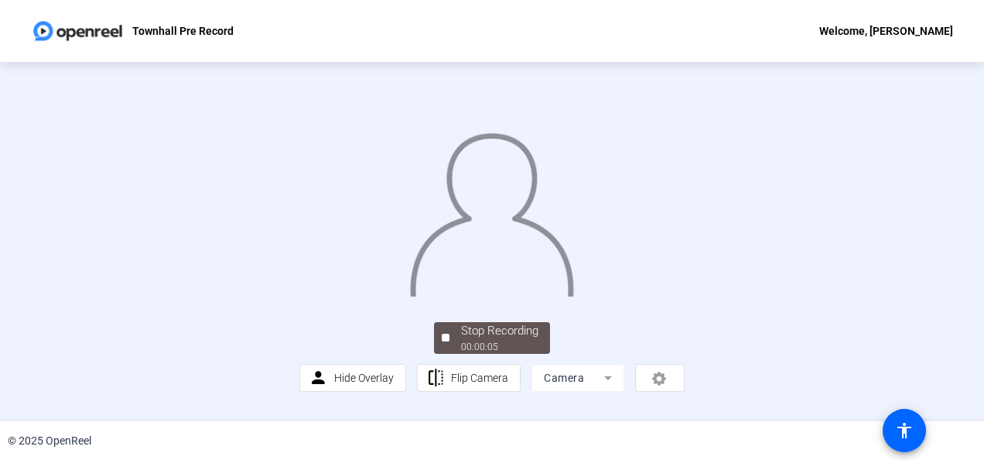
scroll to position [113, 0]
click at [504, 340] on div "Stop Recording" at bounding box center [499, 331] width 77 height 18
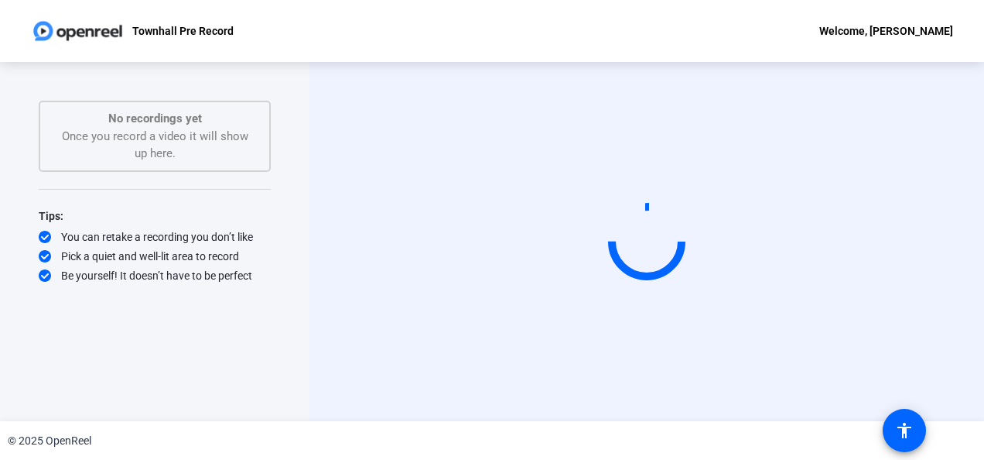
scroll to position [0, 0]
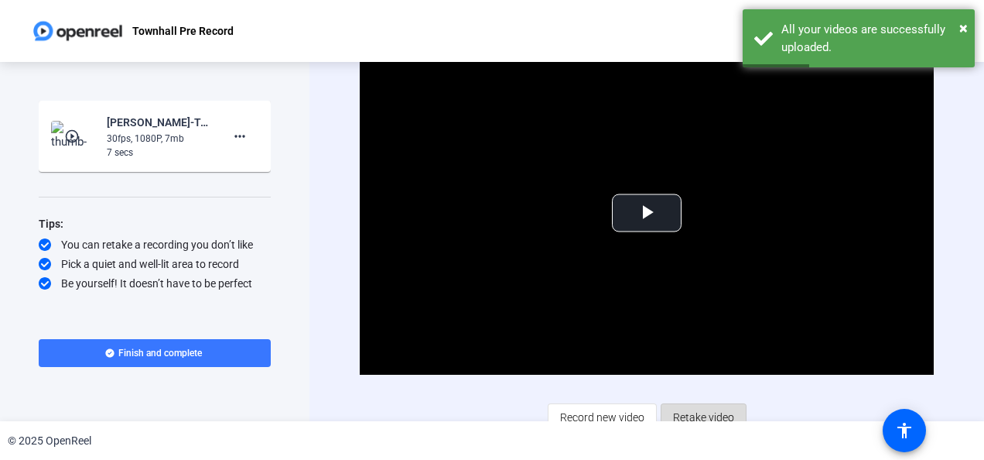
click at [701, 409] on span "Retake video" at bounding box center [703, 416] width 61 height 29
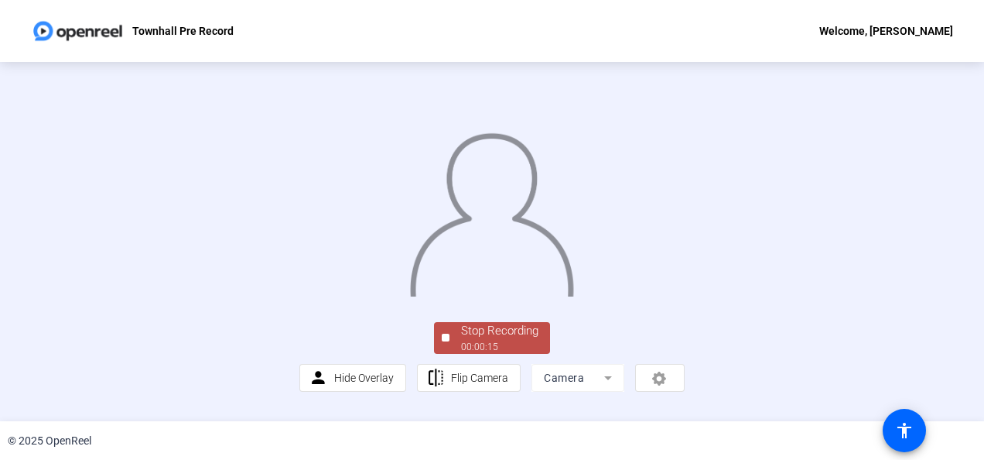
scroll to position [113, 0]
click at [514, 353] on div "00:00:16" at bounding box center [499, 347] width 77 height 14
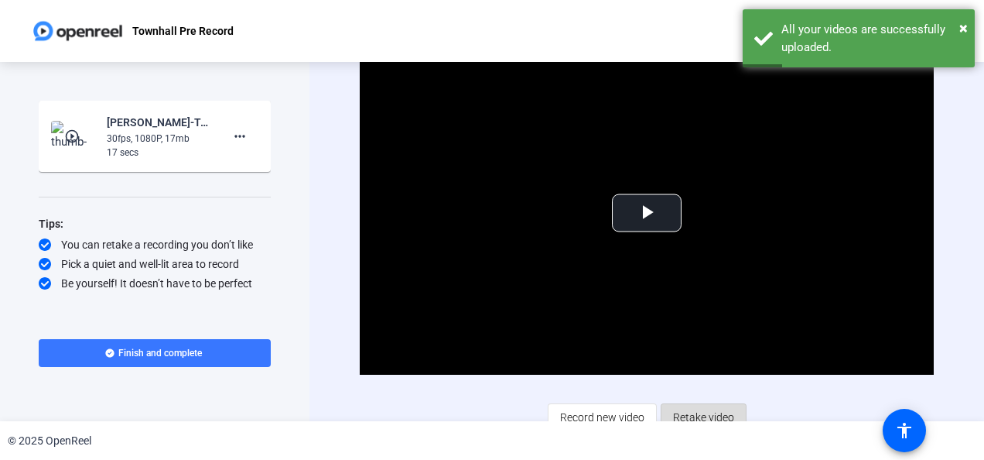
click at [697, 412] on span "Retake video" at bounding box center [703, 416] width 61 height 29
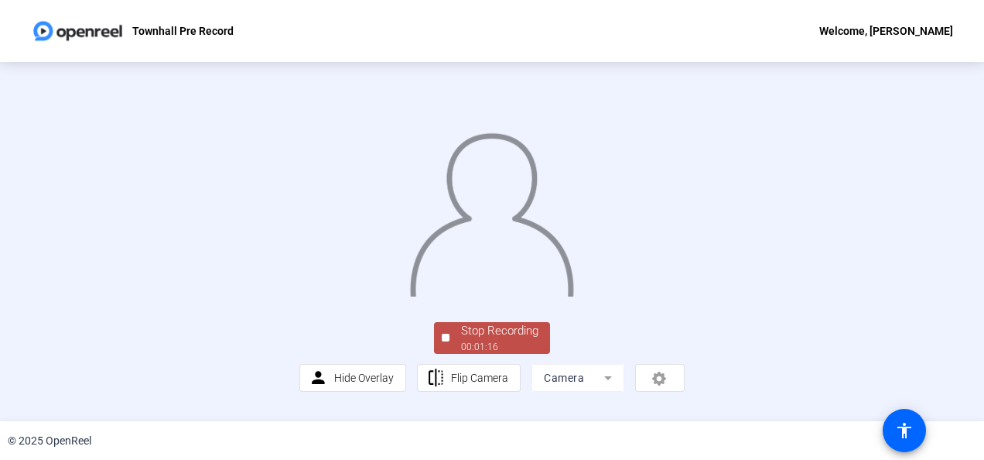
scroll to position [113, 0]
click at [463, 340] on div "Stop Recording" at bounding box center [499, 331] width 77 height 18
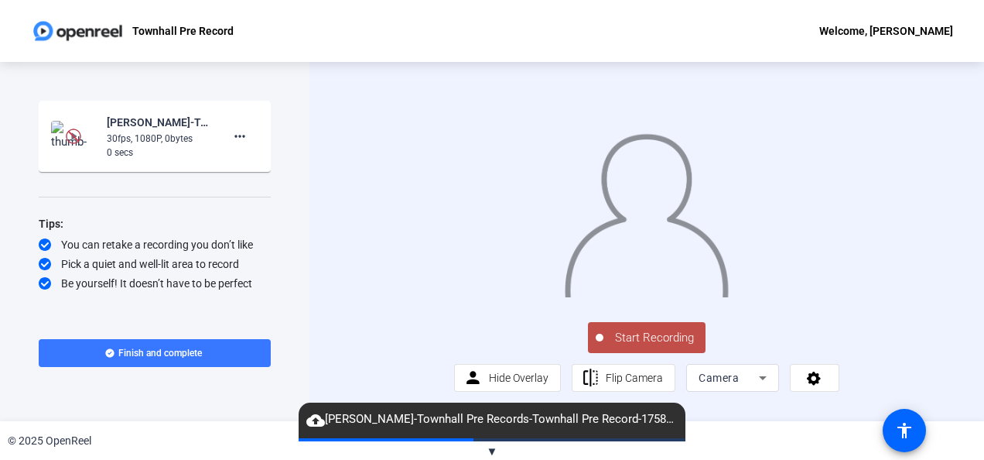
click at [656, 347] on span "Start Recording" at bounding box center [655, 338] width 102 height 18
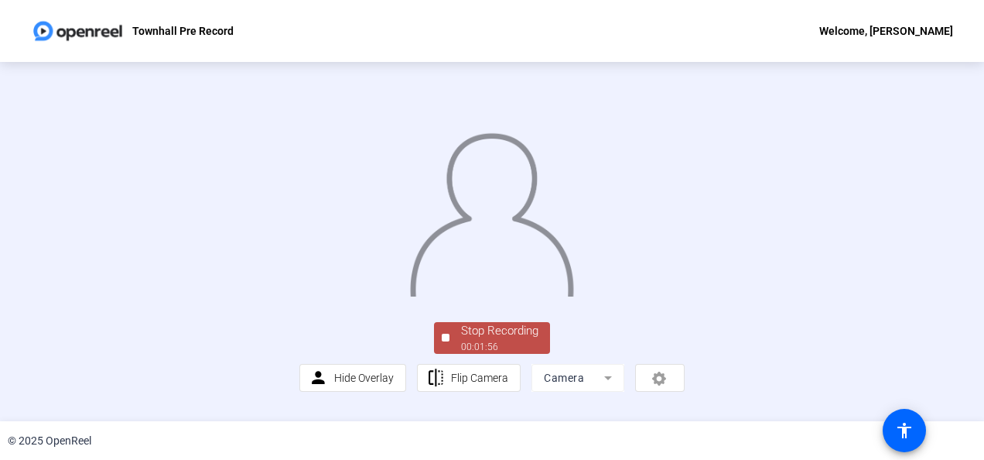
scroll to position [113, 0]
click at [525, 354] on div "00:01:56" at bounding box center [499, 347] width 77 height 14
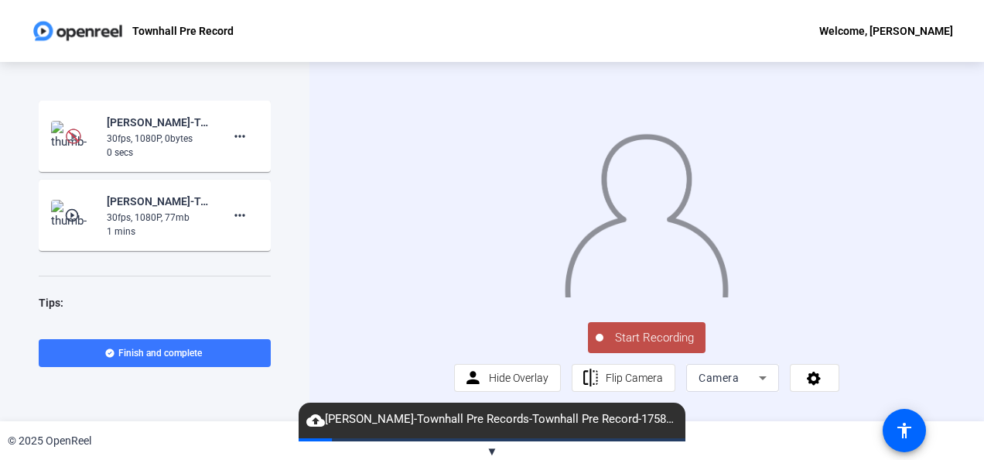
click at [636, 347] on span "Start Recording" at bounding box center [655, 338] width 102 height 18
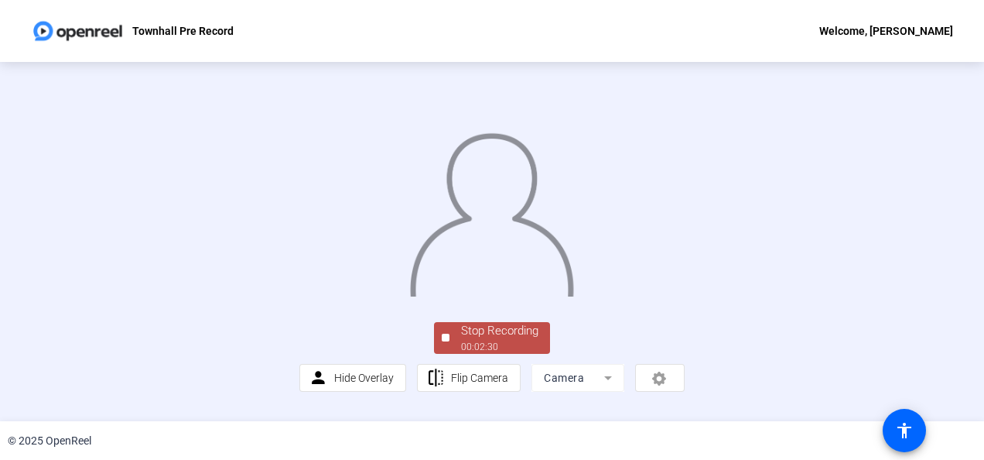
scroll to position [113, 0]
click at [518, 340] on div "Stop Recording" at bounding box center [499, 331] width 77 height 18
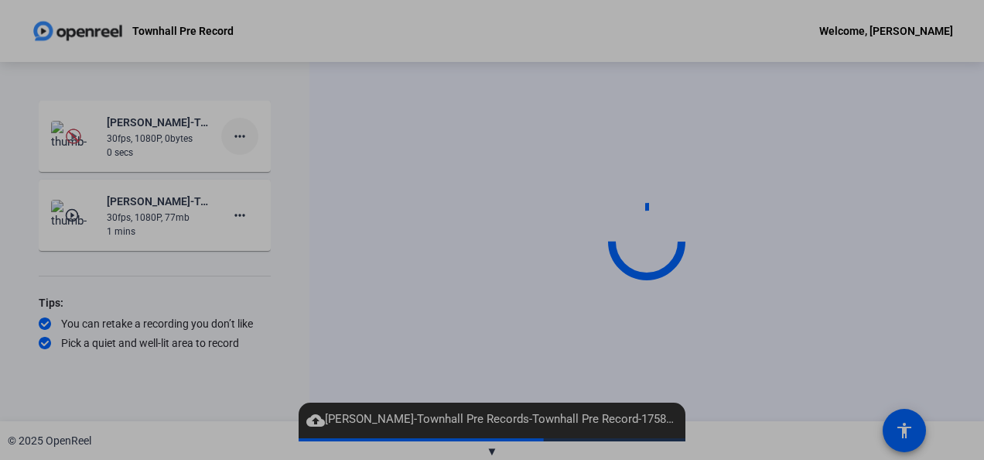
click at [235, 127] on mat-icon "more_horiz" at bounding box center [240, 136] width 19 height 19
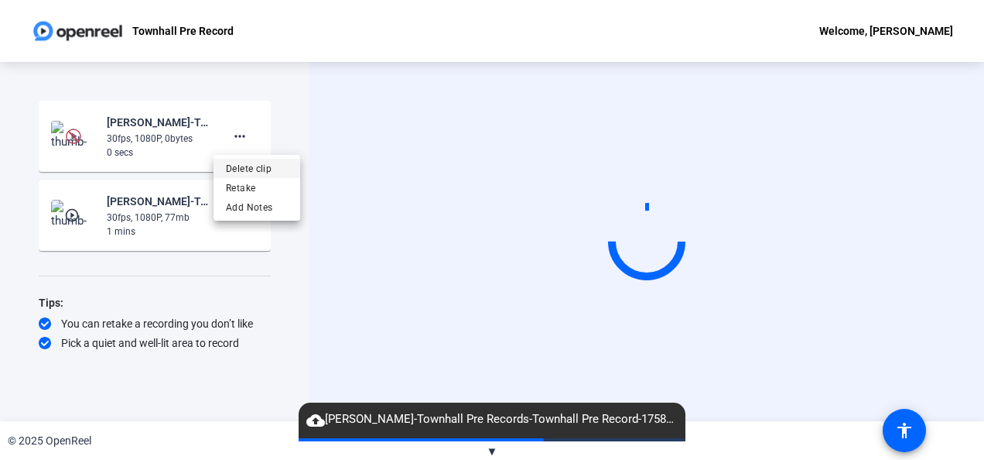
click at [237, 163] on span "Delete clip" at bounding box center [257, 168] width 62 height 19
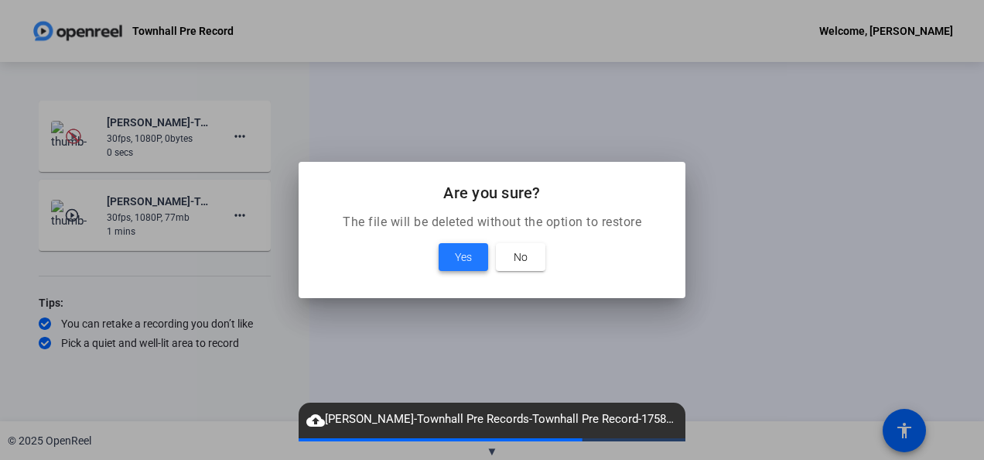
click at [451, 259] on span at bounding box center [464, 256] width 50 height 37
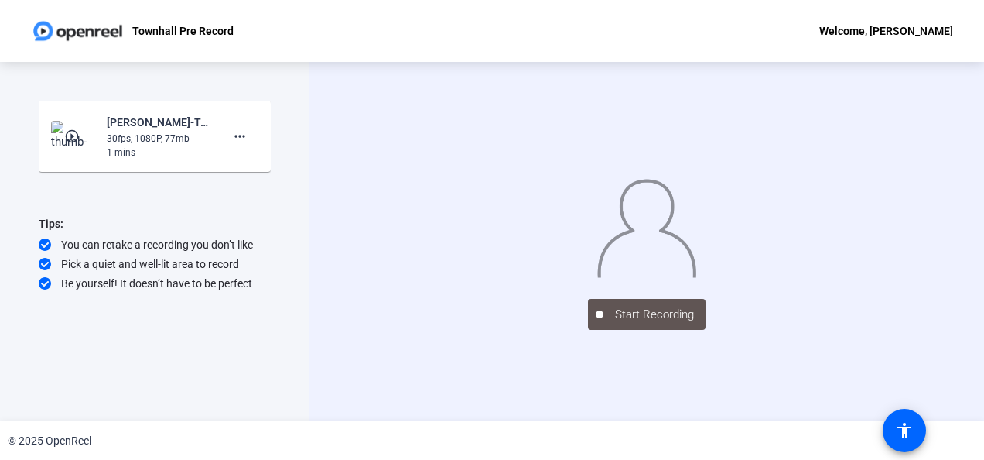
scroll to position [2, 0]
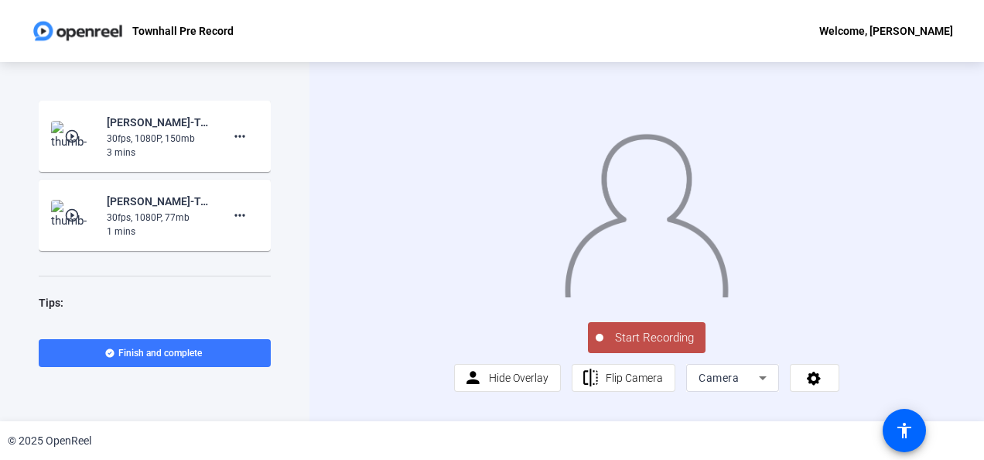
click at [645, 347] on span "Start Recording" at bounding box center [655, 338] width 102 height 18
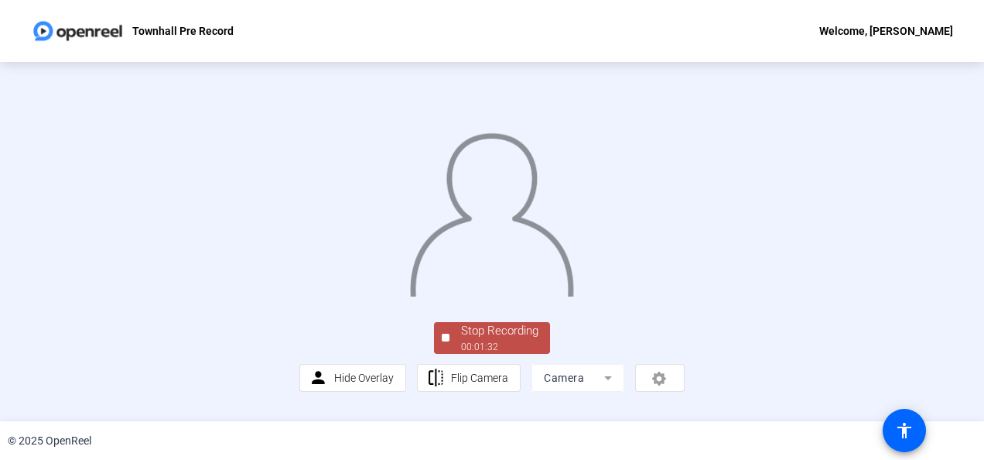
scroll to position [113, 0]
click at [502, 340] on div "Stop Recording" at bounding box center [499, 331] width 77 height 18
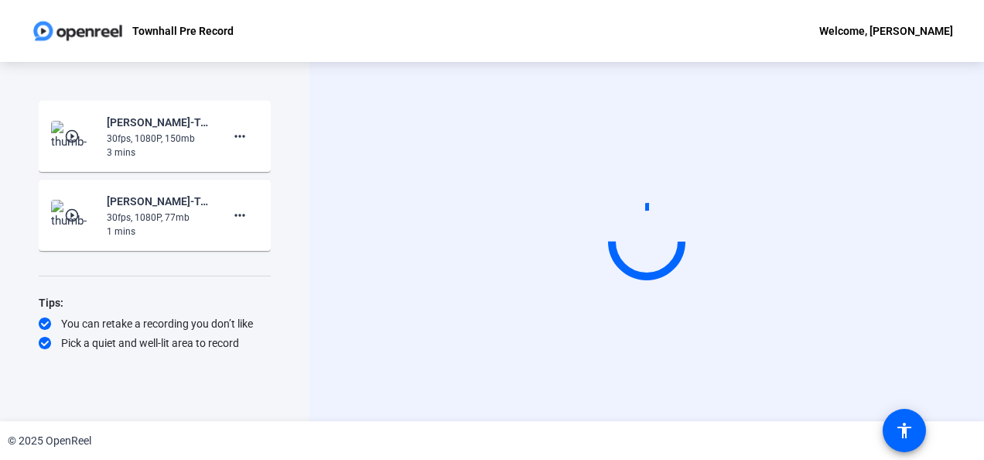
scroll to position [0, 0]
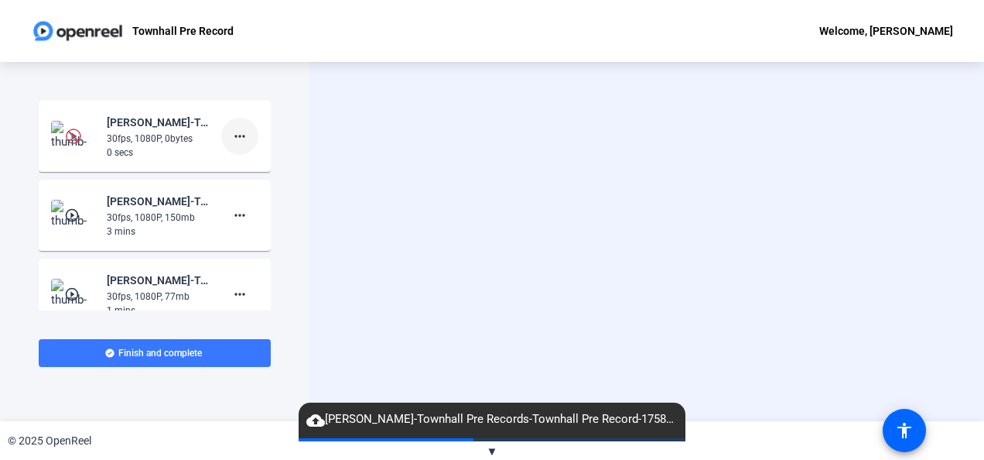
click at [231, 135] on mat-icon "more_horiz" at bounding box center [240, 136] width 19 height 19
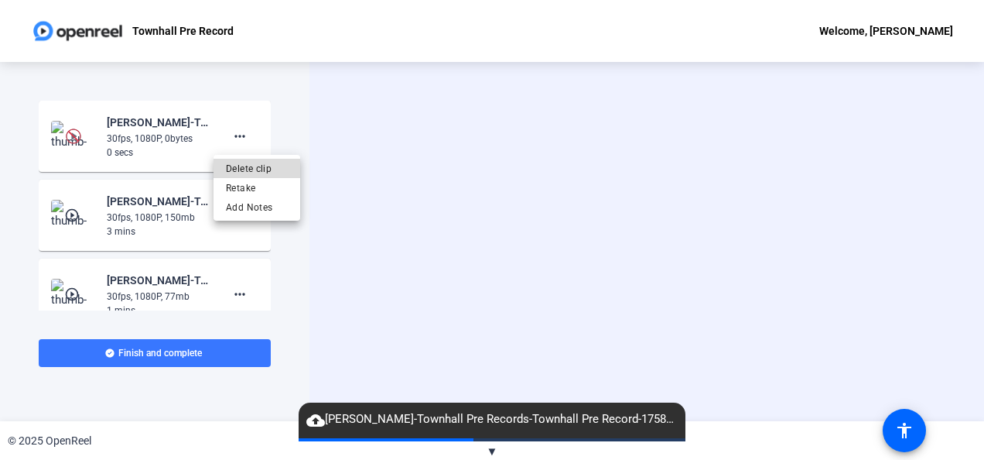
click at [252, 164] on span "Delete clip" at bounding box center [257, 168] width 62 height 19
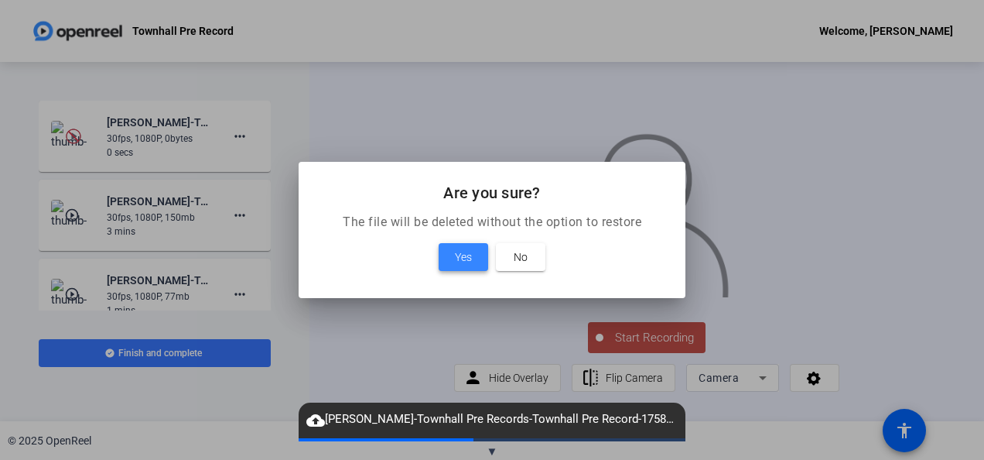
click at [449, 266] on span at bounding box center [464, 256] width 50 height 37
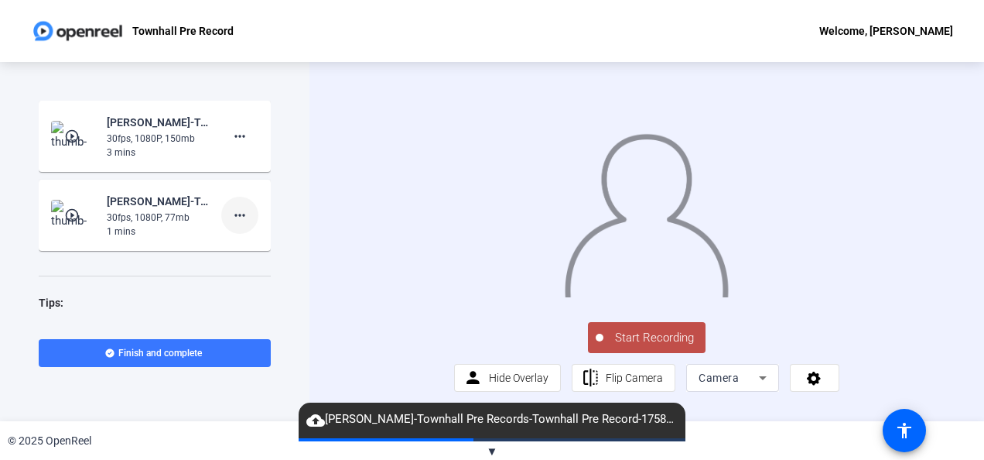
click at [234, 220] on mat-icon "more_horiz" at bounding box center [240, 215] width 19 height 19
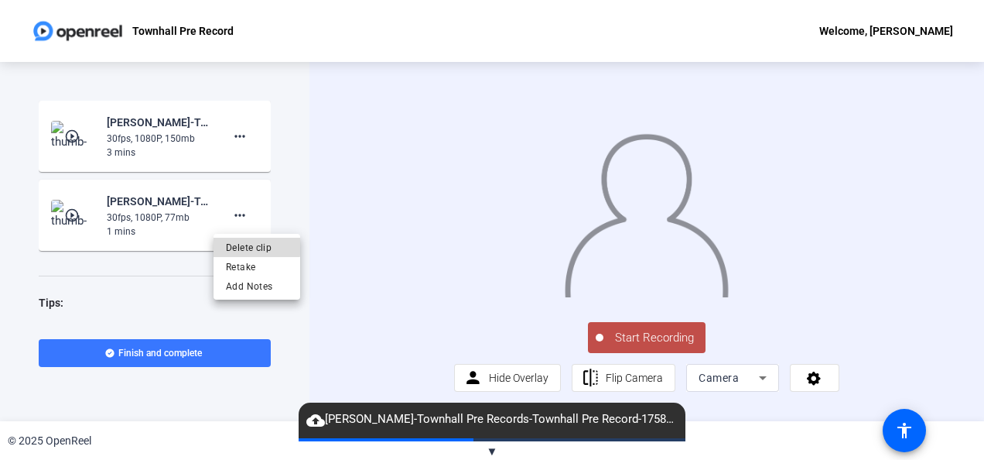
click at [245, 246] on span "Delete clip" at bounding box center [257, 247] width 62 height 19
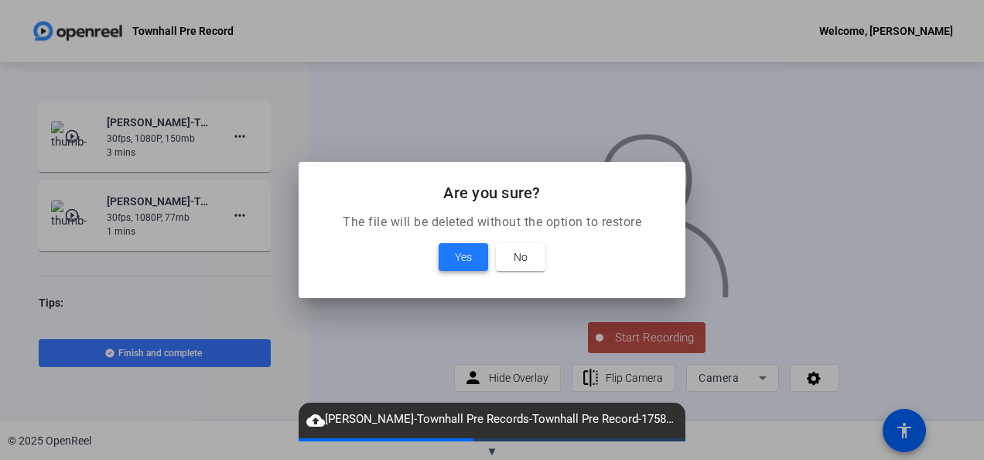
click at [446, 255] on span at bounding box center [464, 256] width 50 height 37
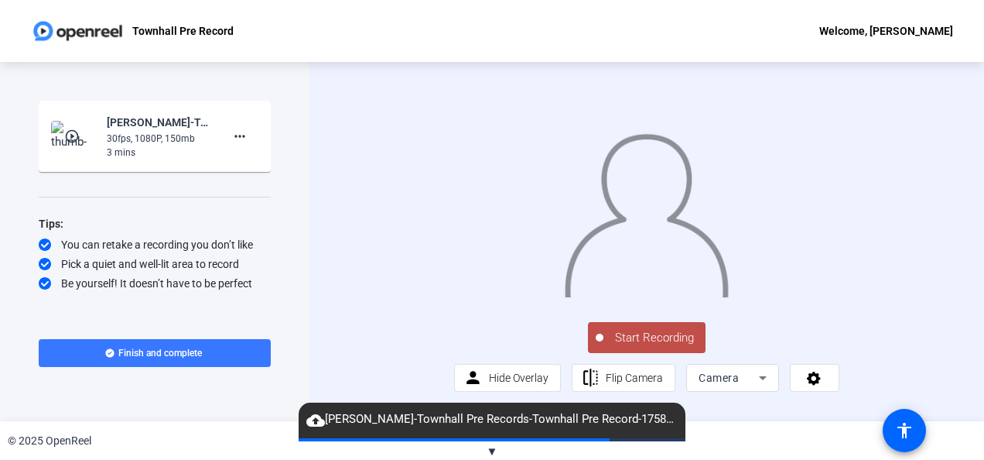
click at [677, 347] on span "Start Recording" at bounding box center [655, 338] width 102 height 18
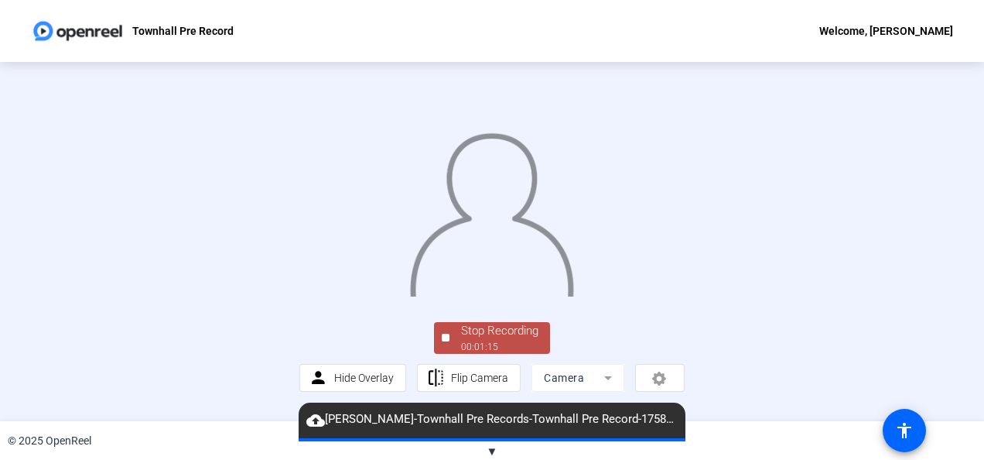
scroll to position [113, 0]
click at [495, 354] on div "00:01:16" at bounding box center [499, 347] width 77 height 14
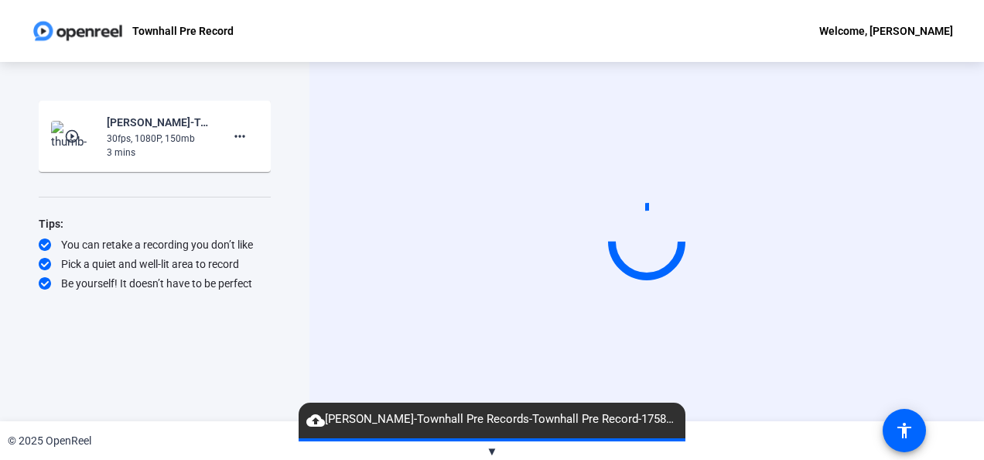
scroll to position [0, 0]
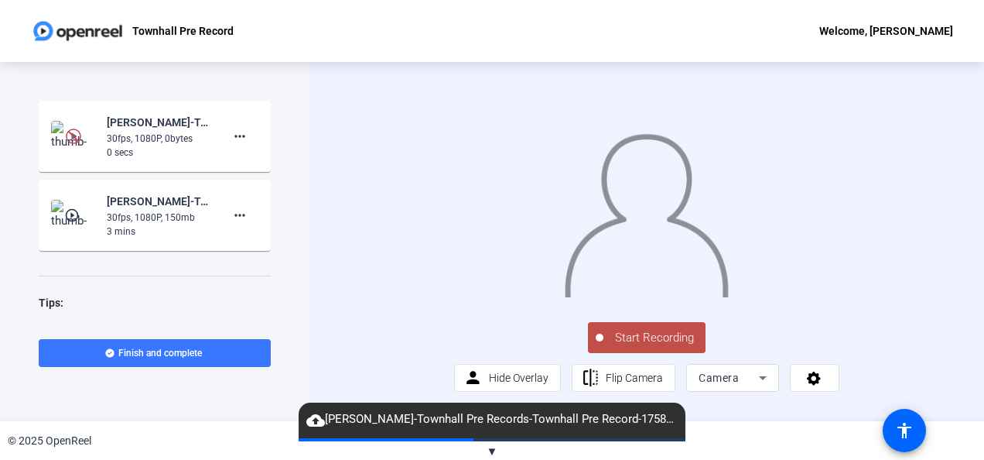
click at [647, 347] on span "Start Recording" at bounding box center [655, 338] width 102 height 18
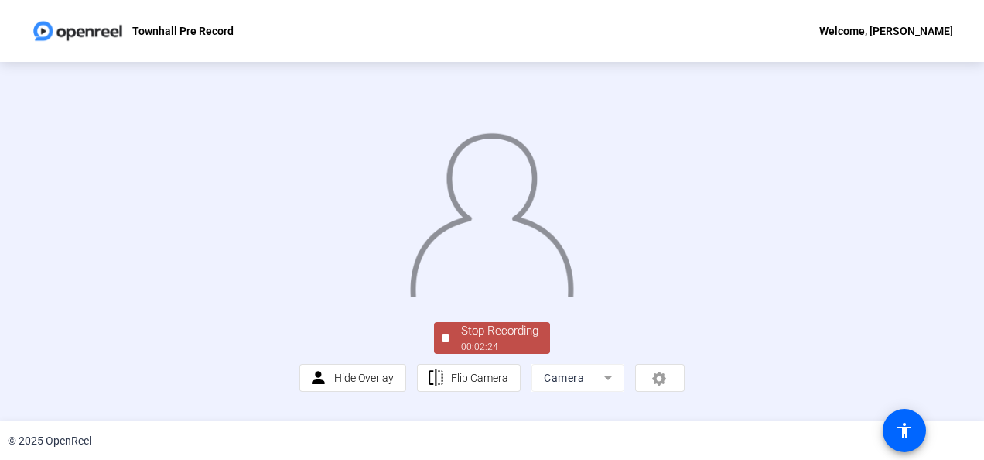
scroll to position [113, 0]
click at [517, 340] on div "Stop Recording" at bounding box center [499, 331] width 77 height 18
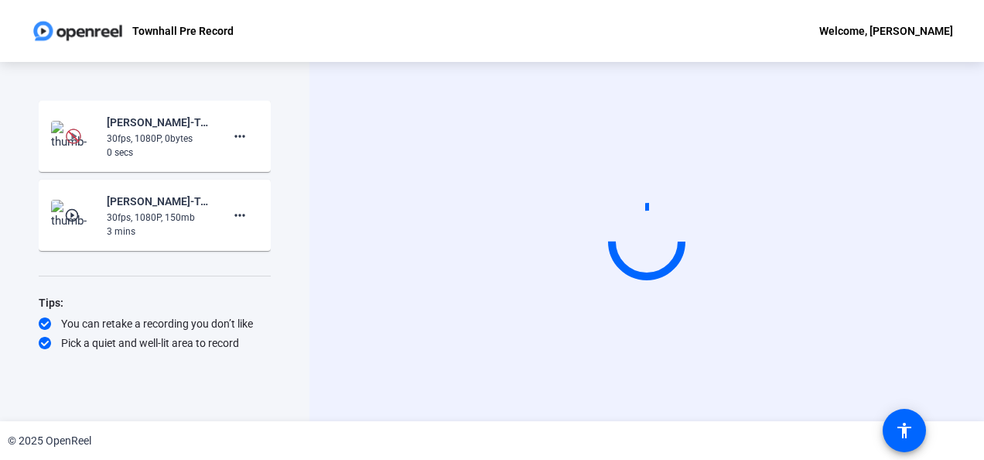
scroll to position [0, 0]
